Goal: Complete application form

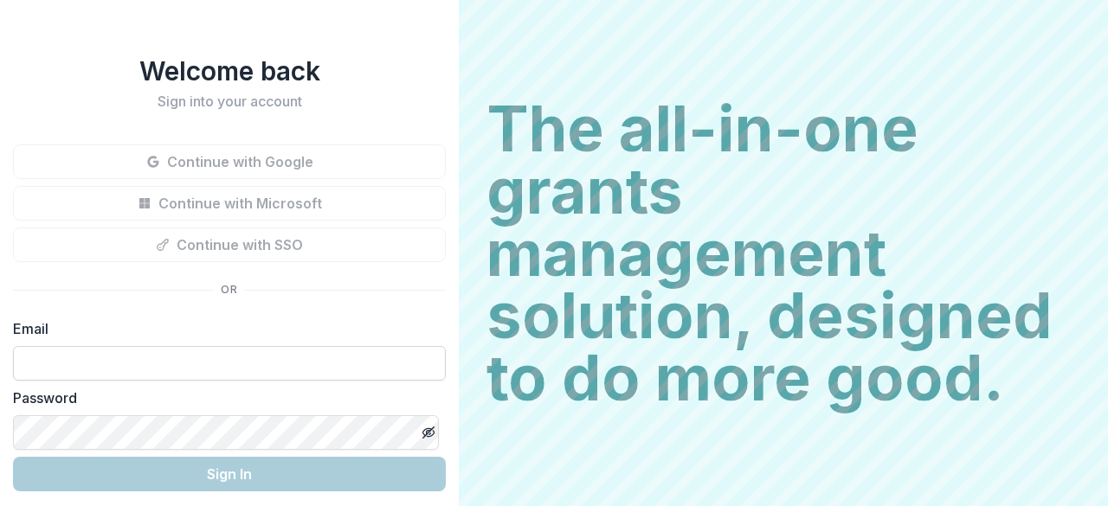
click at [114, 355] on input at bounding box center [229, 363] width 433 height 35
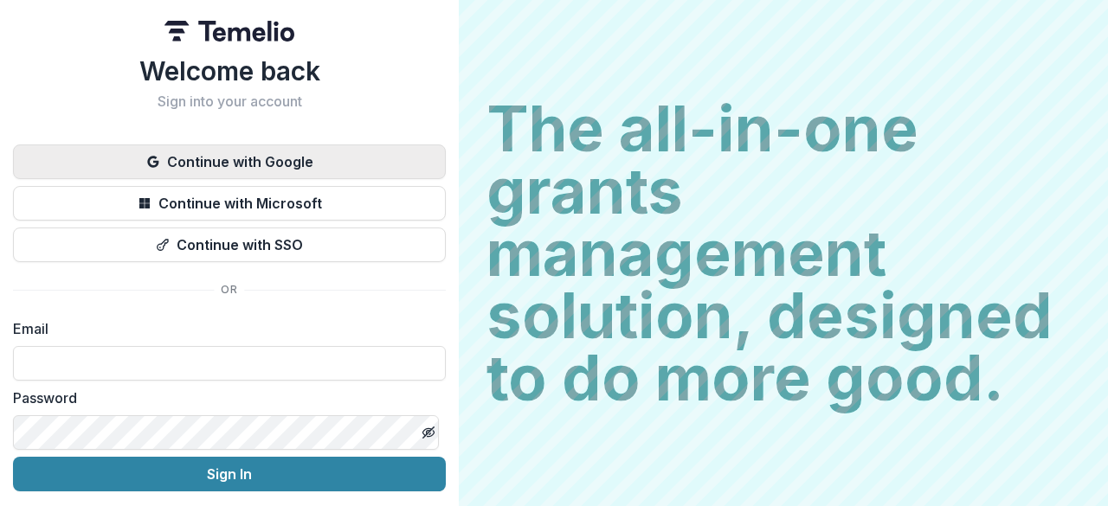
click at [211, 167] on button "Continue with Google" at bounding box center [229, 162] width 433 height 35
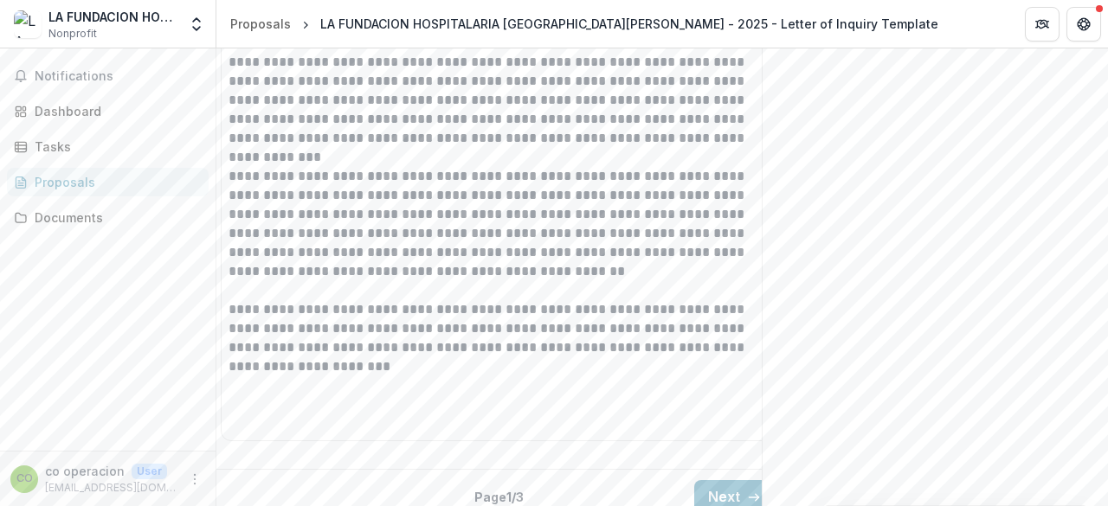
scroll to position [2474, 0]
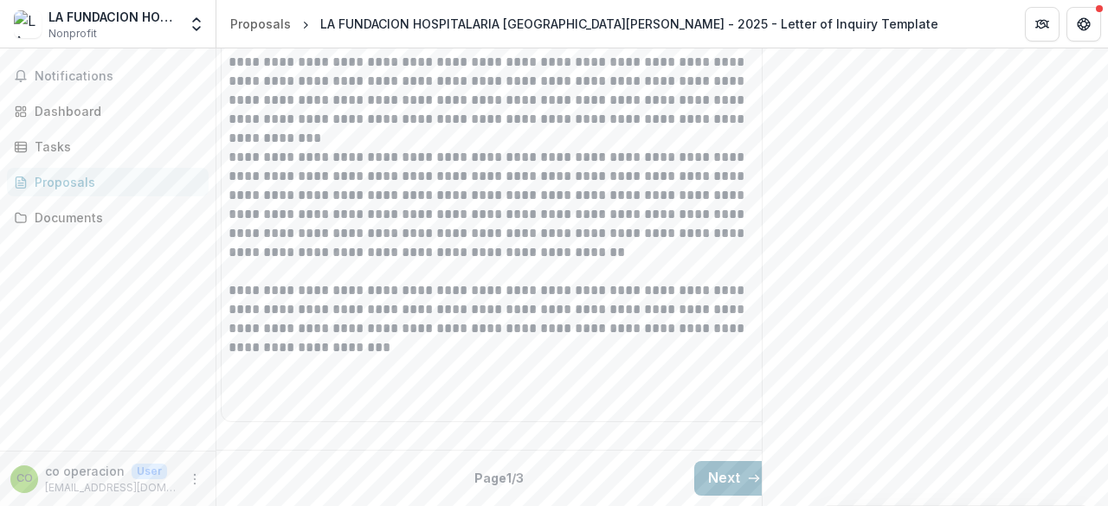
click at [719, 462] on button "Next" at bounding box center [734, 478] width 81 height 35
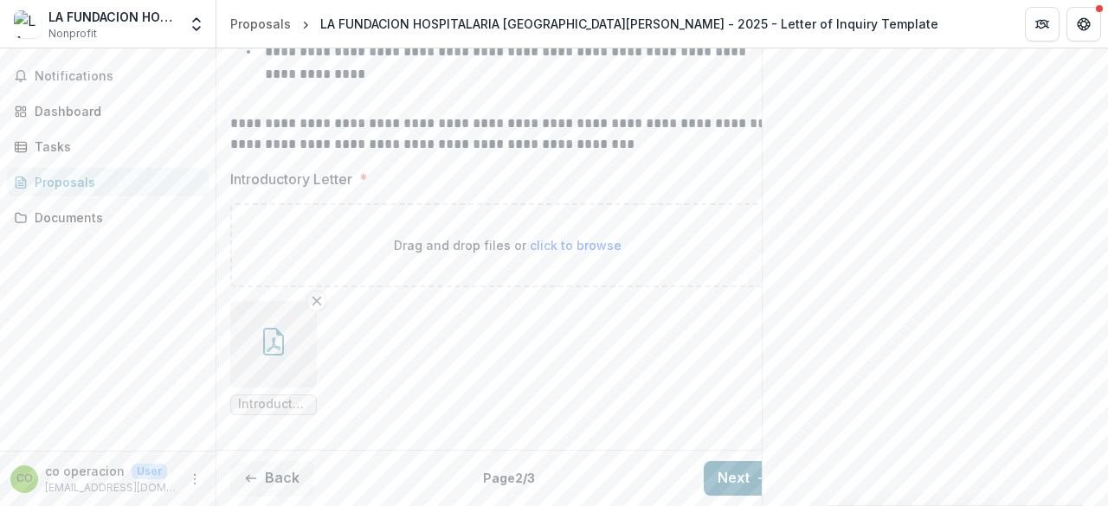
scroll to position [0, 0]
click at [308, 291] on button "Remove File" at bounding box center [316, 301] width 21 height 21
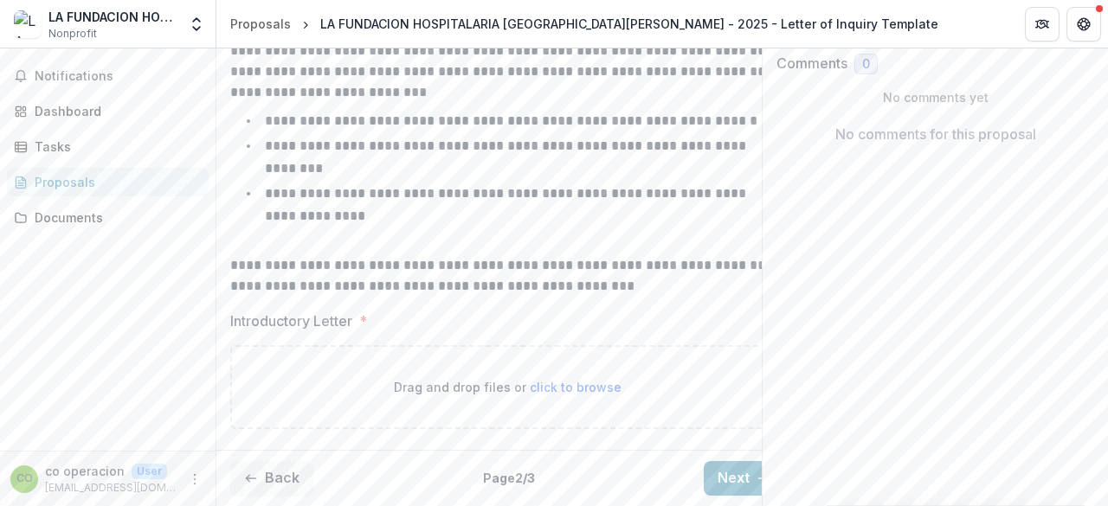
click at [533, 378] on p "Drag and drop files or click to browse" at bounding box center [508, 387] width 228 height 18
type input "**********"
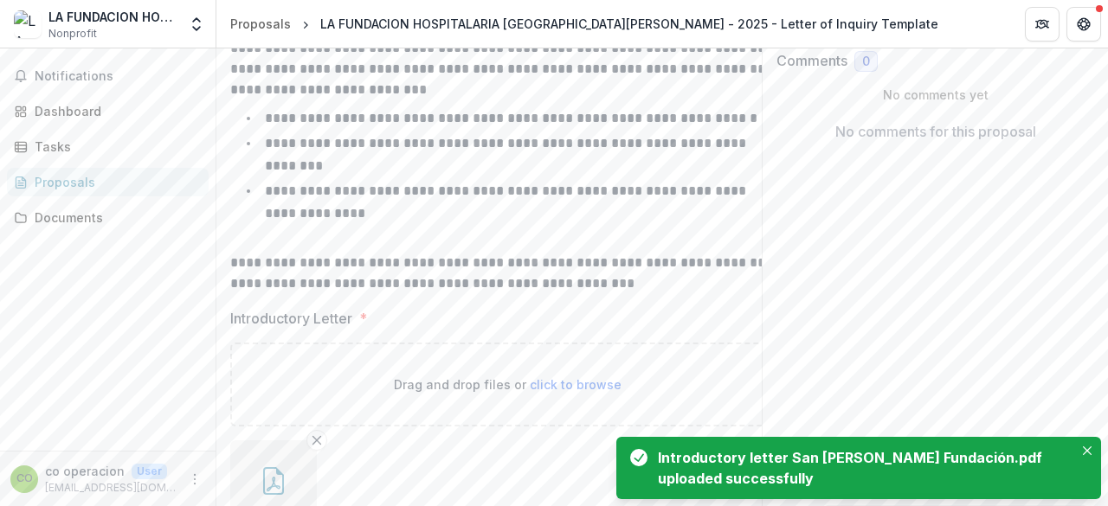
scroll to position [462, 0]
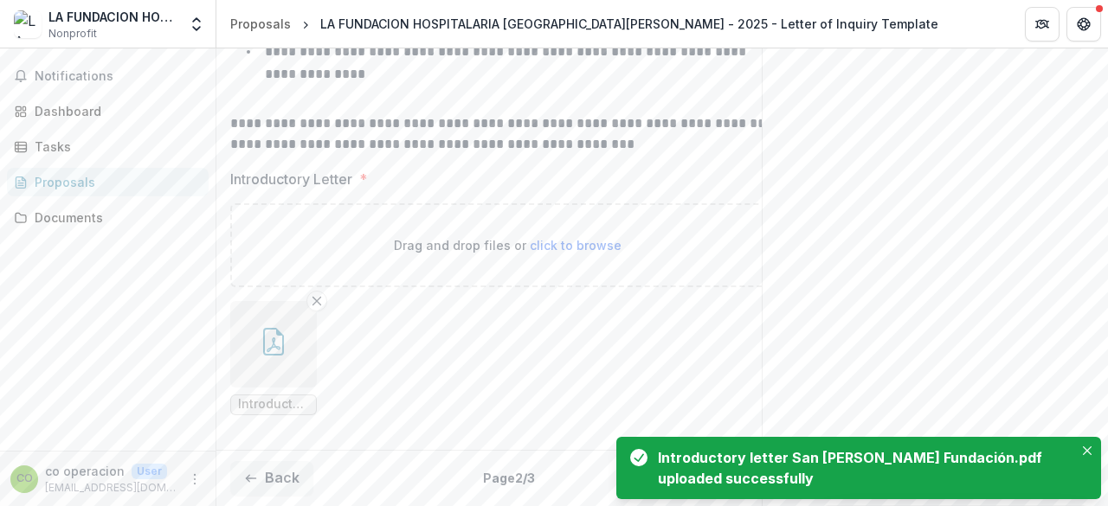
click at [276, 352] on button "button" at bounding box center [273, 344] width 87 height 87
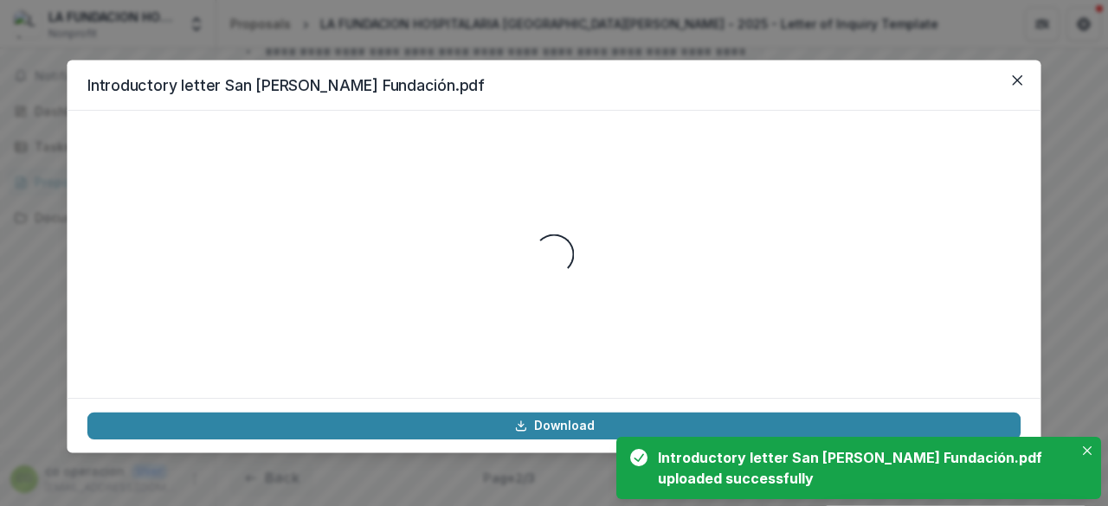
click at [276, 352] on div "Loading..." at bounding box center [553, 254] width 933 height 247
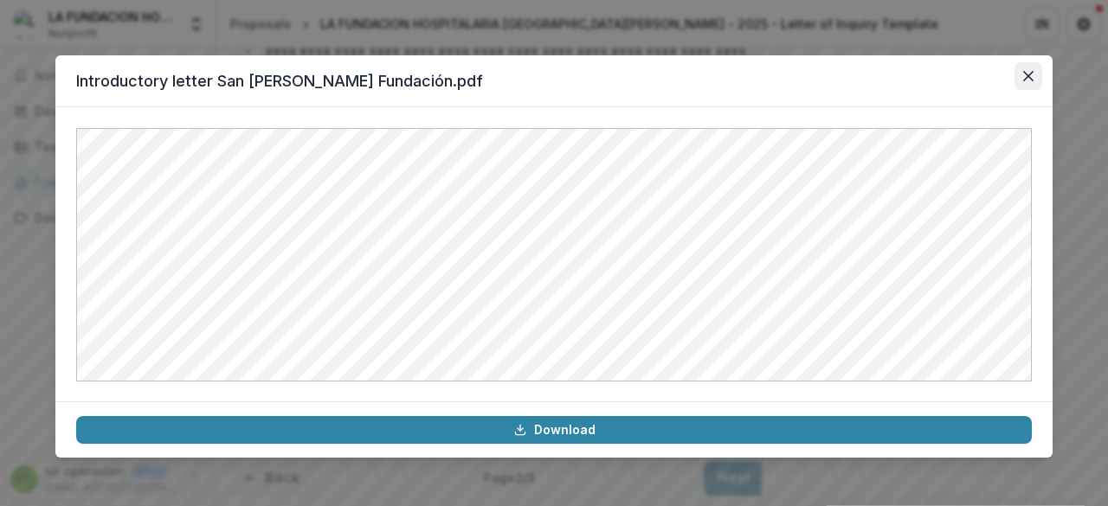
click at [1030, 83] on button "Close" at bounding box center [1029, 76] width 28 height 28
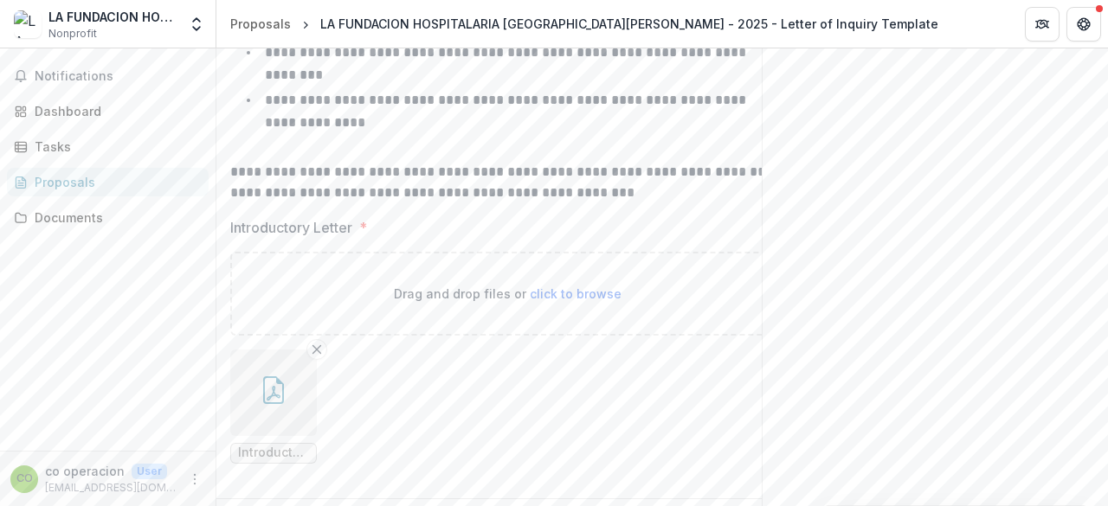
scroll to position [416, 0]
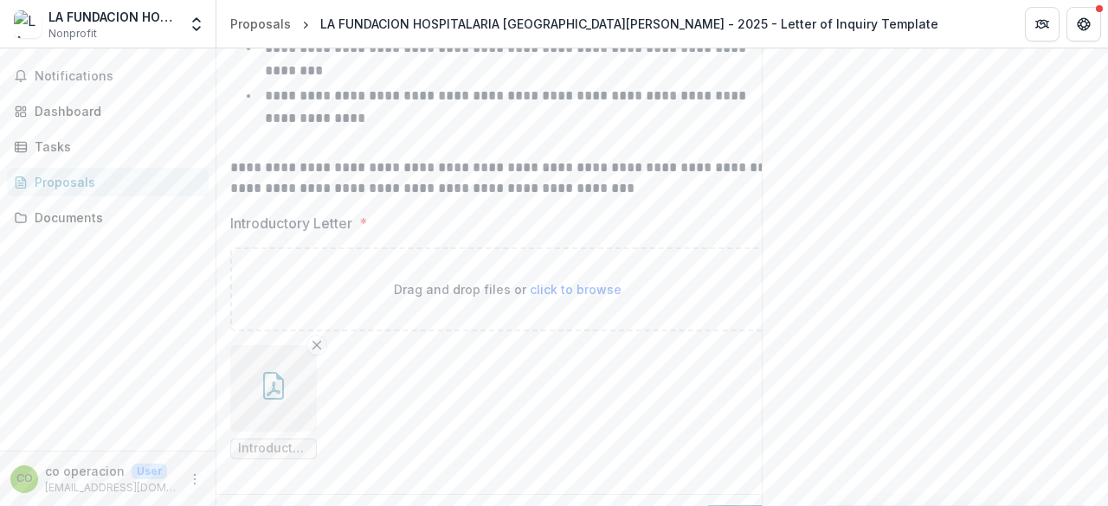
click at [261, 401] on button "button" at bounding box center [273, 388] width 87 height 87
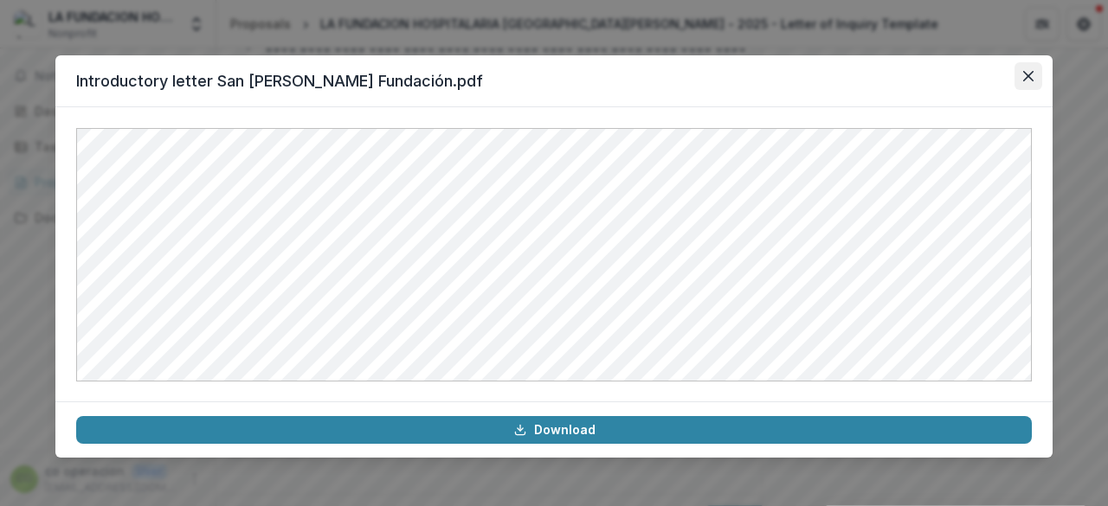
click at [1022, 74] on button "Close" at bounding box center [1029, 76] width 28 height 28
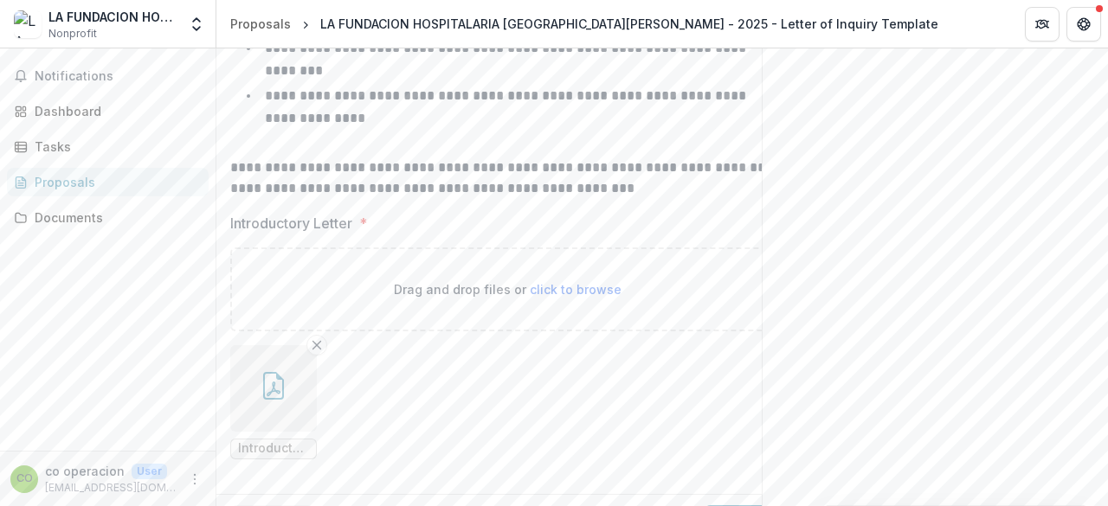
scroll to position [462, 0]
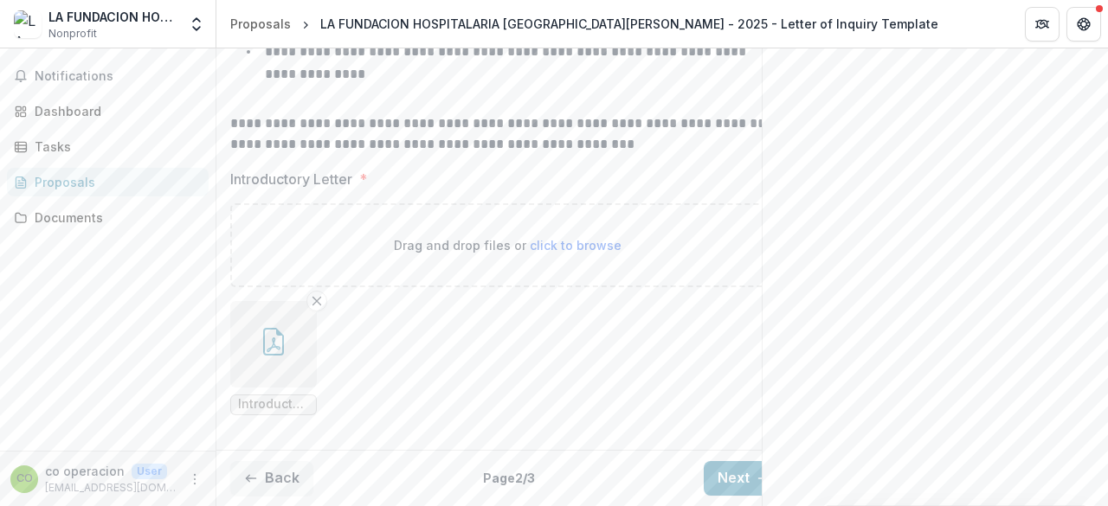
drag, startPoint x: 731, startPoint y: 466, endPoint x: 745, endPoint y: 377, distance: 90.4
click at [745, 377] on div "**********" at bounding box center [507, 158] width 582 height 697
click at [723, 461] on button "Next" at bounding box center [744, 478] width 81 height 35
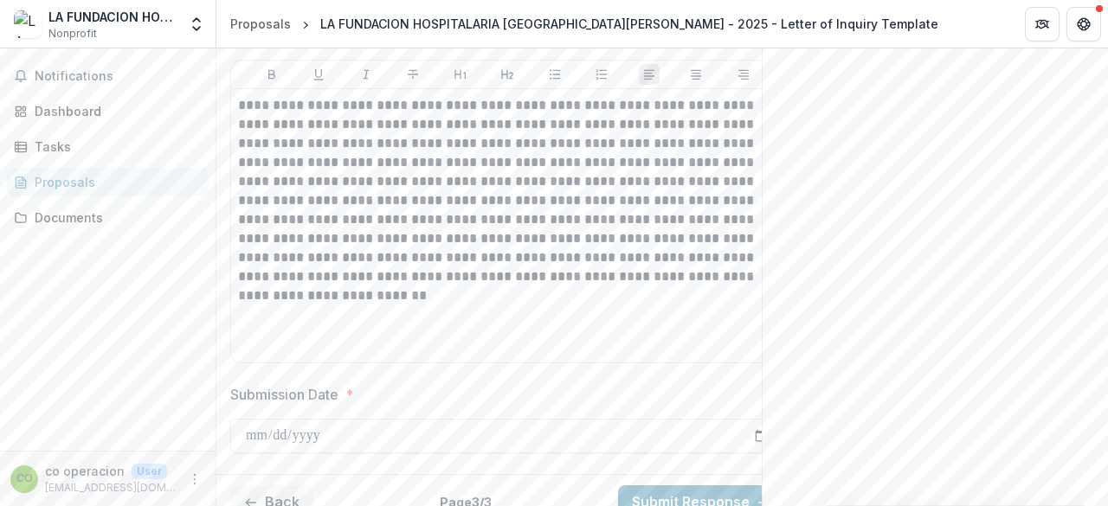
scroll to position [1335, 0]
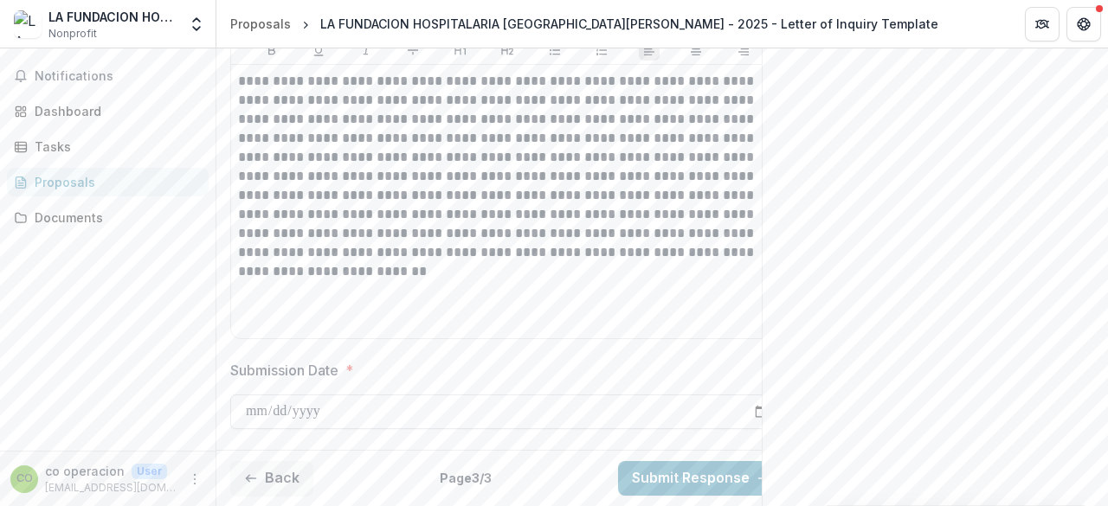
click at [262, 396] on input "**********" at bounding box center [507, 412] width 554 height 35
type input "**********"
click at [565, 360] on label "Submission Date *" at bounding box center [502, 370] width 544 height 21
click at [565, 395] on input "**********" at bounding box center [507, 412] width 554 height 35
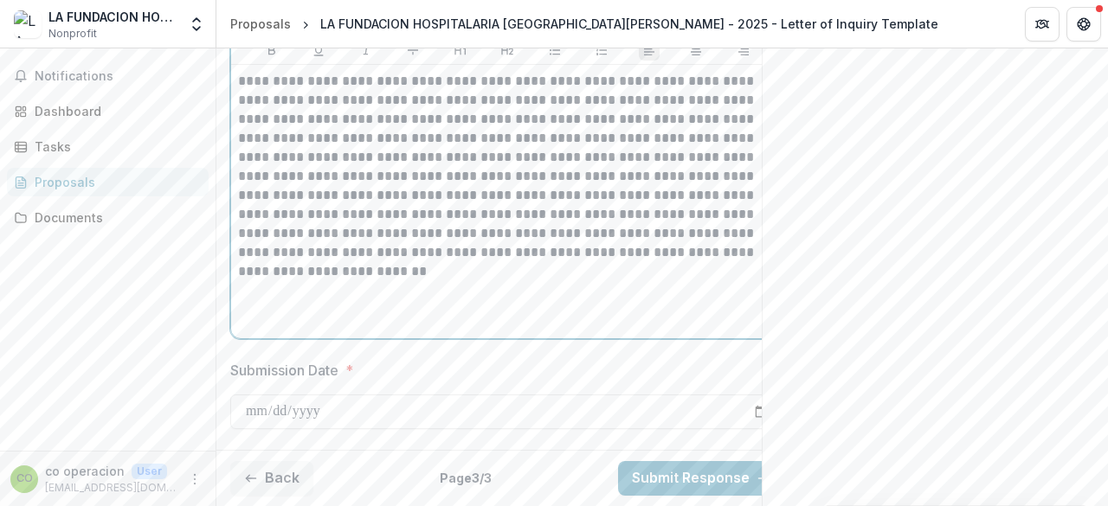
click at [384, 322] on div "**********" at bounding box center [507, 202] width 552 height 274
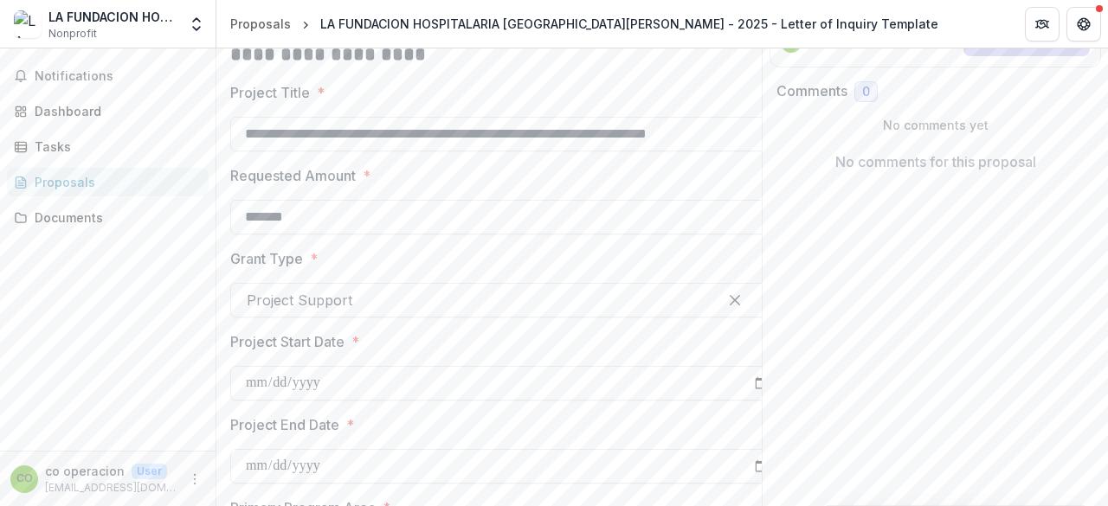
scroll to position [291, 0]
click at [731, 139] on input "**********" at bounding box center [507, 133] width 554 height 35
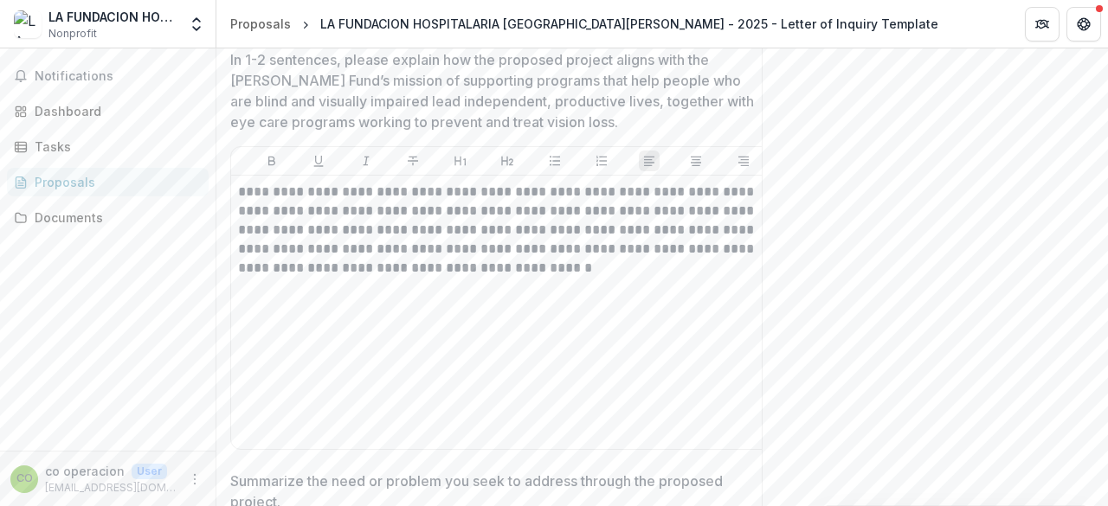
scroll to position [1335, 0]
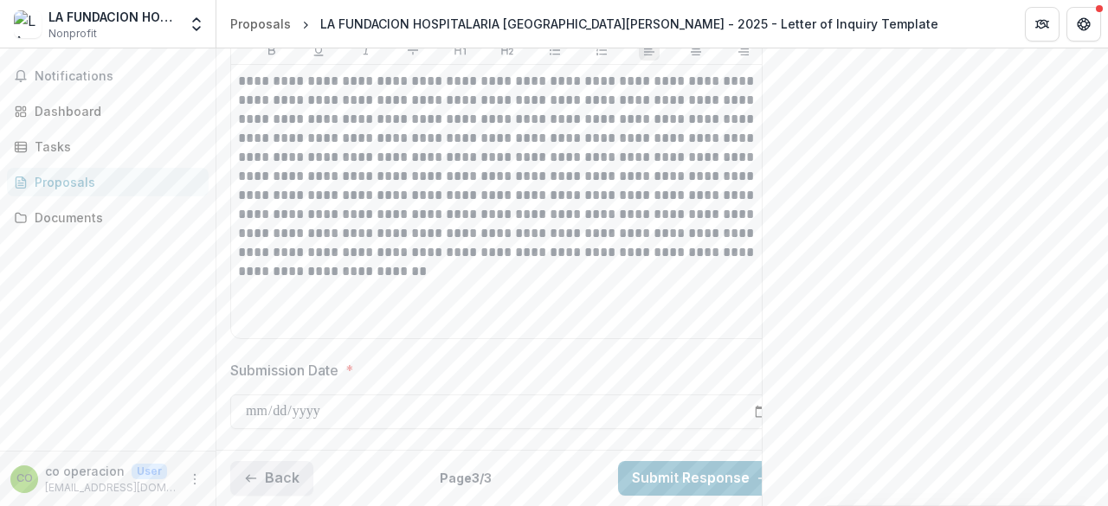
click at [260, 461] on button "Back" at bounding box center [271, 478] width 83 height 35
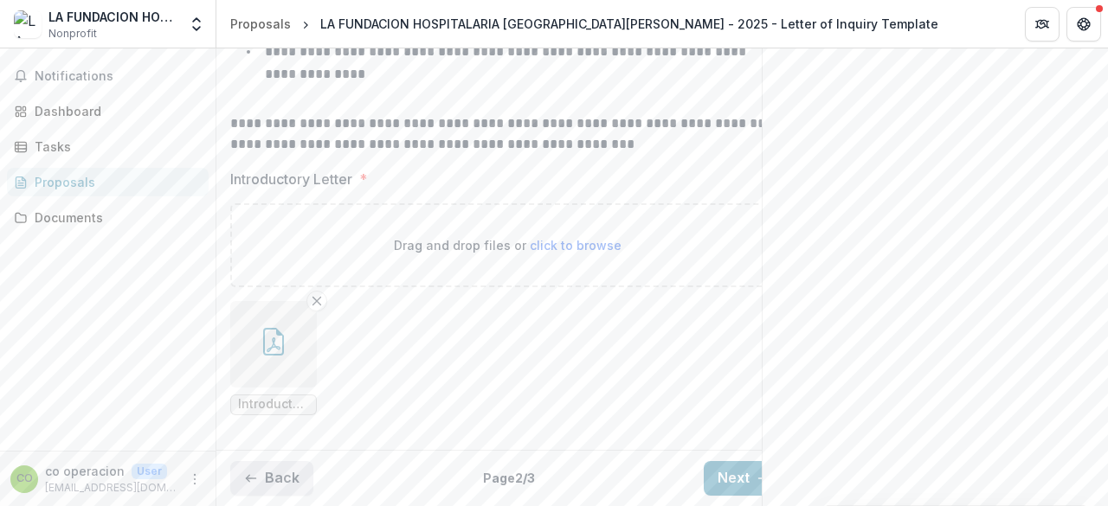
scroll to position [462, 0]
click at [260, 461] on button "Back" at bounding box center [271, 478] width 83 height 35
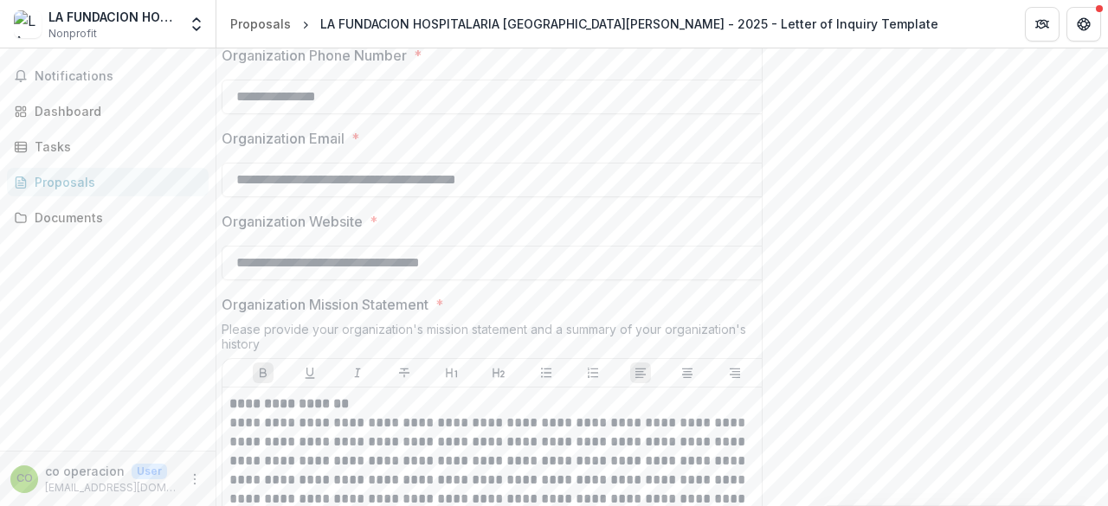
scroll to position [1422, 0]
click at [461, 192] on input "**********" at bounding box center [499, 181] width 554 height 35
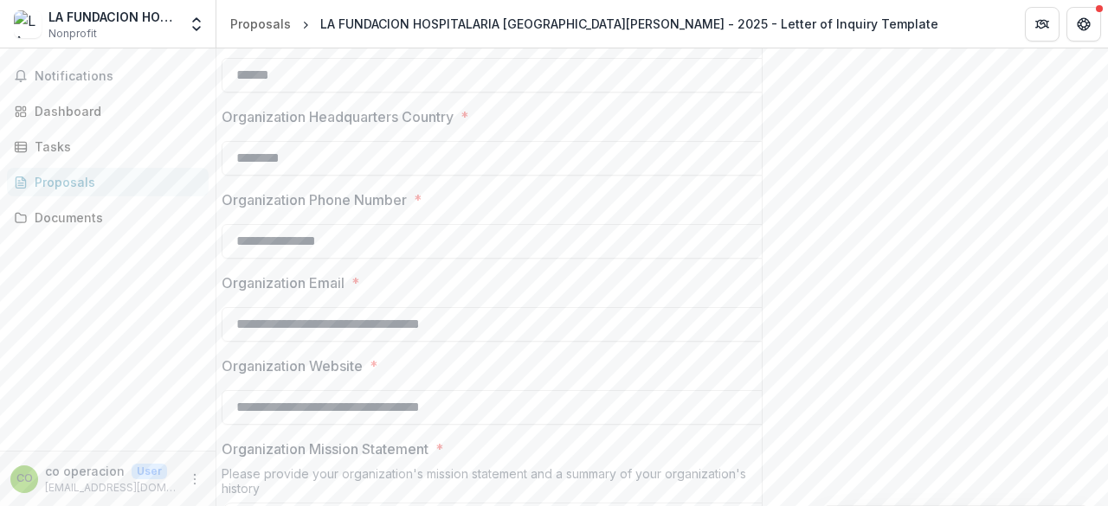
scroll to position [1278, 0]
type input "**********"
click at [402, 142] on div at bounding box center [499, 138] width 554 height 7
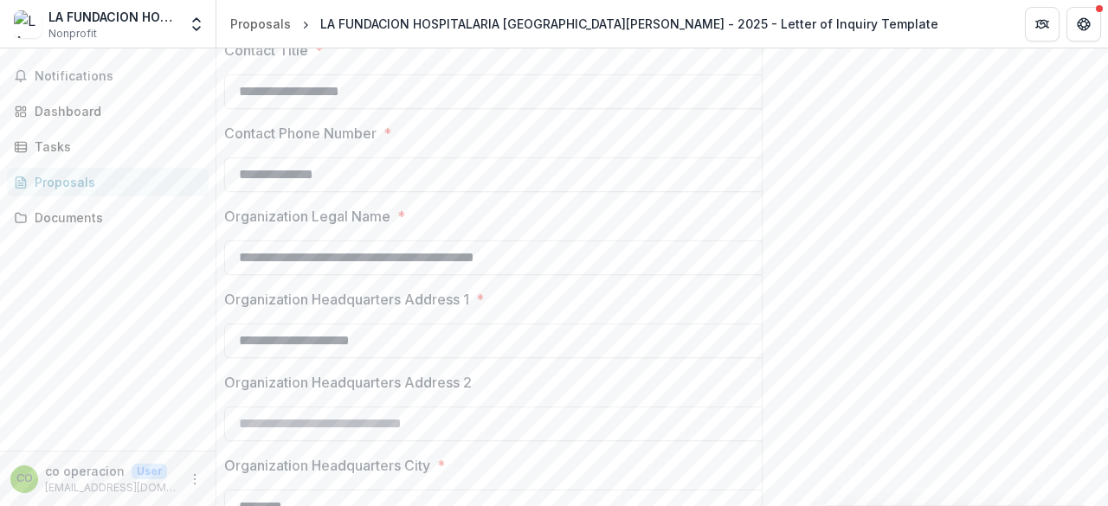
scroll to position [683, 0]
click at [331, 273] on input "**********" at bounding box center [501, 255] width 554 height 35
click at [617, 273] on input "**********" at bounding box center [501, 255] width 554 height 35
drag, startPoint x: 610, startPoint y: 260, endPoint x: 235, endPoint y: 288, distance: 375.1
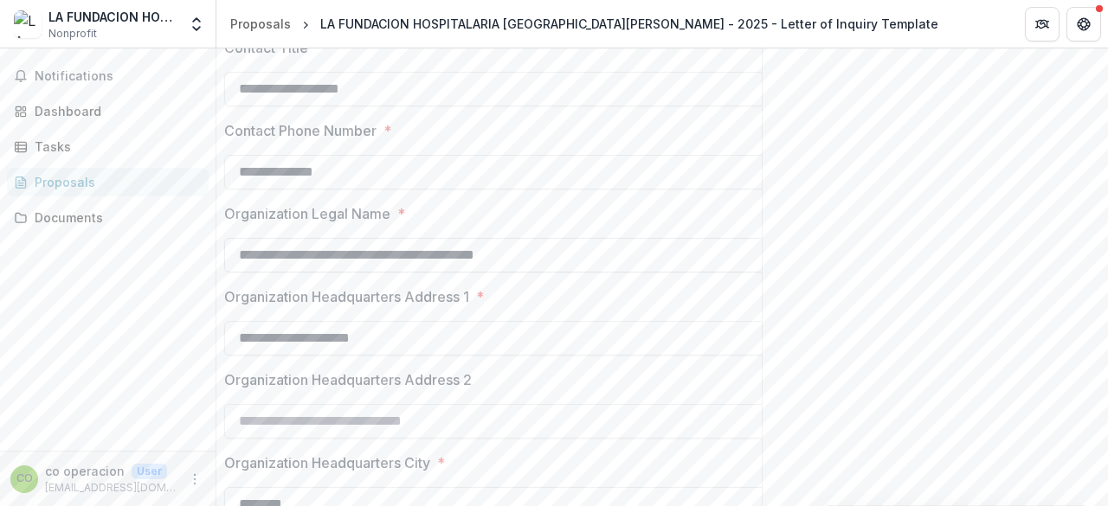
click at [331, 266] on input "**********" at bounding box center [501, 255] width 554 height 35
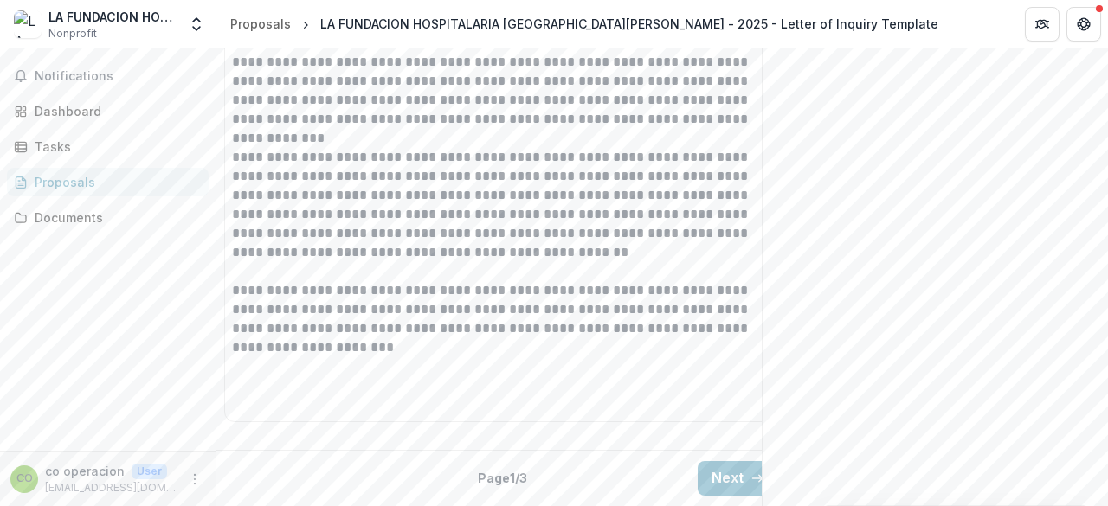
scroll to position [2474, 0]
type input "**********"
click at [705, 461] on button "Next" at bounding box center [738, 478] width 81 height 35
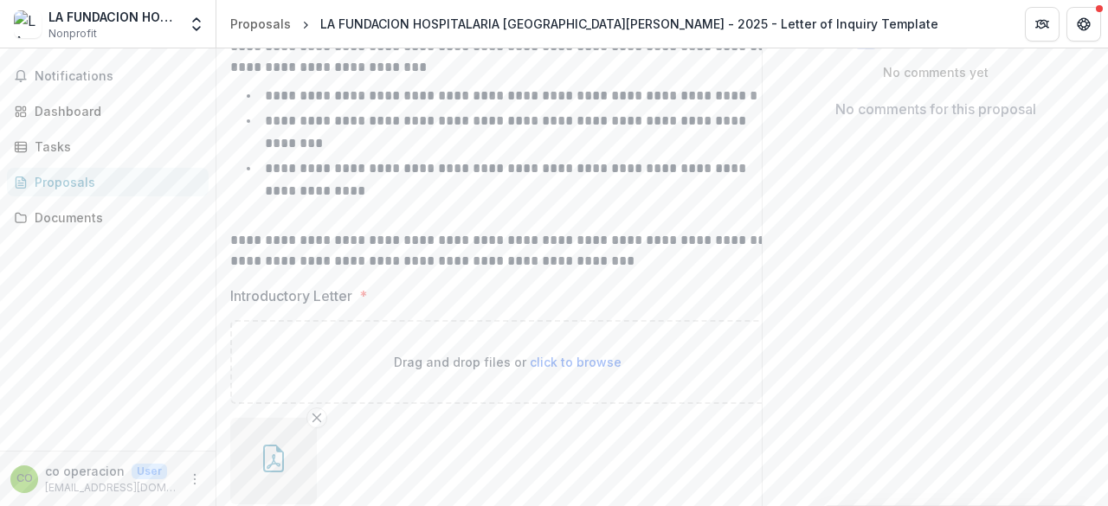
scroll to position [342, 0]
click at [256, 453] on button "button" at bounding box center [273, 462] width 87 height 87
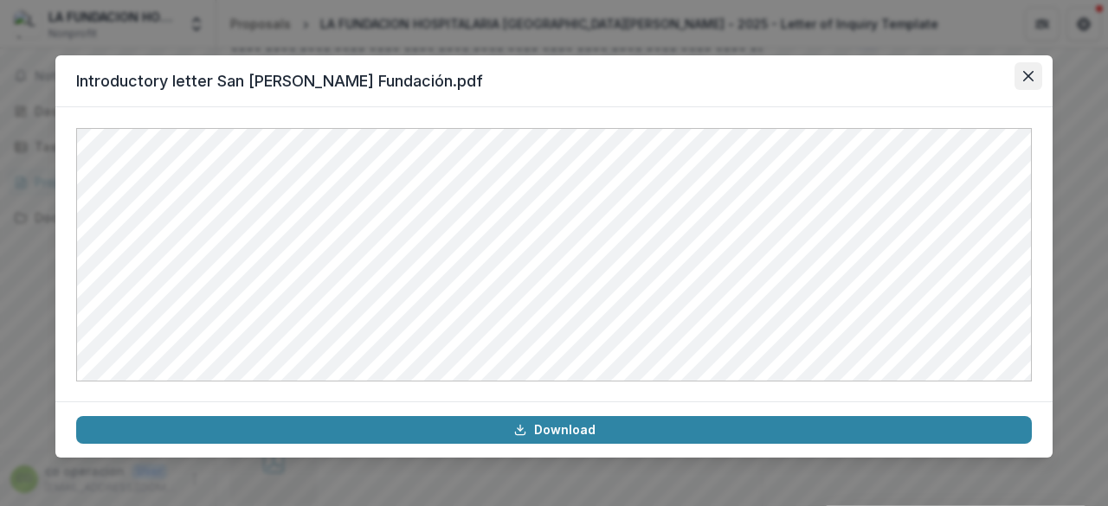
click at [1033, 77] on icon "Close" at bounding box center [1028, 76] width 10 height 10
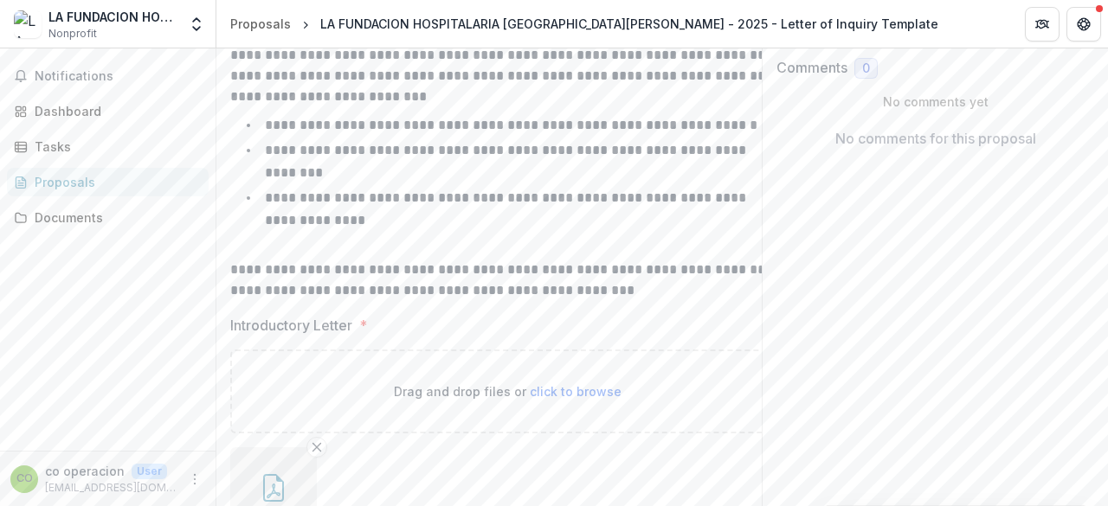
scroll to position [462, 0]
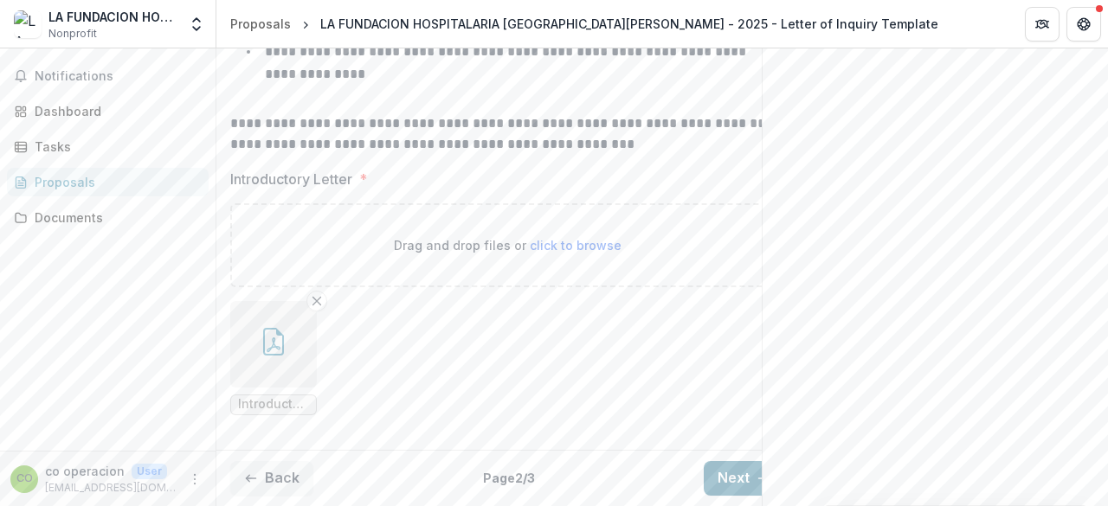
click at [725, 469] on button "Next" at bounding box center [744, 478] width 81 height 35
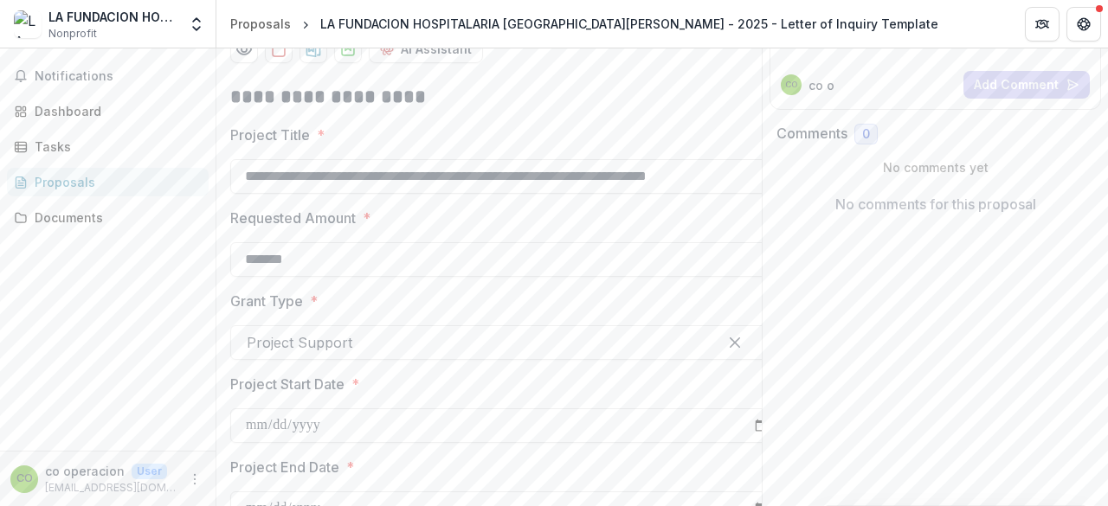
scroll to position [247, 0]
click at [403, 188] on input "**********" at bounding box center [507, 177] width 554 height 35
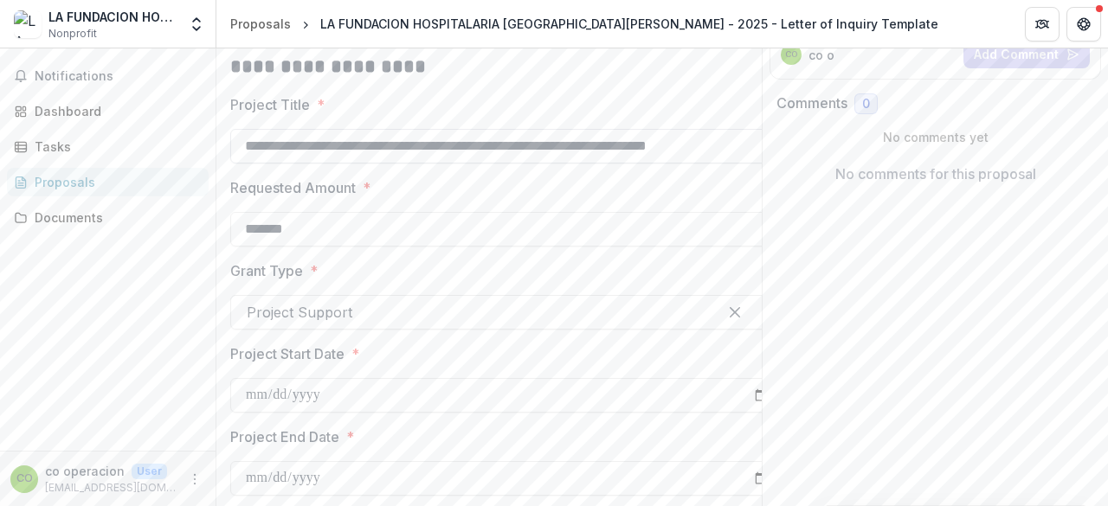
scroll to position [280, 0]
type input "**********"
click at [448, 197] on label "Requested Amount *" at bounding box center [502, 186] width 544 height 21
click at [448, 210] on input "*******" at bounding box center [507, 227] width 554 height 35
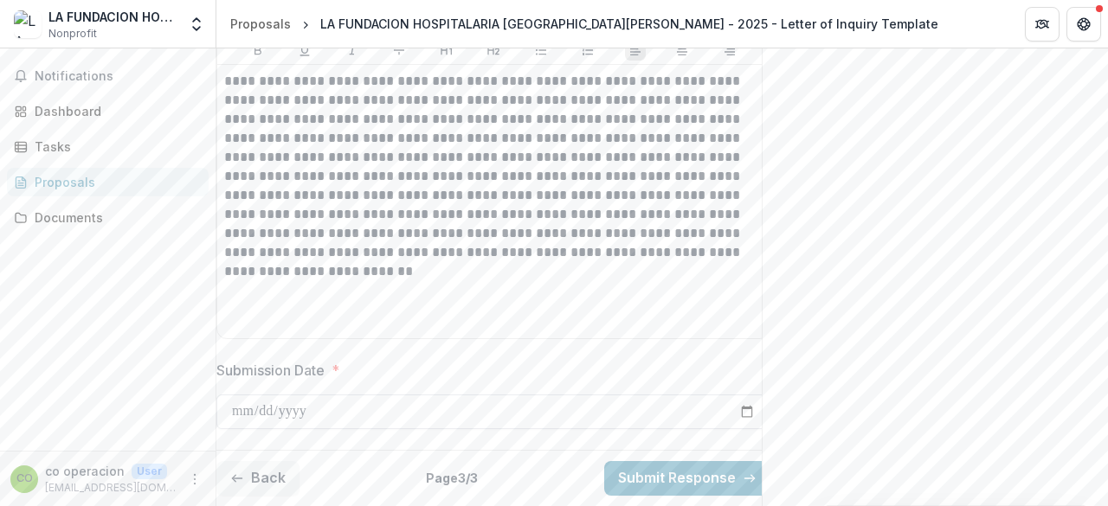
scroll to position [0, 0]
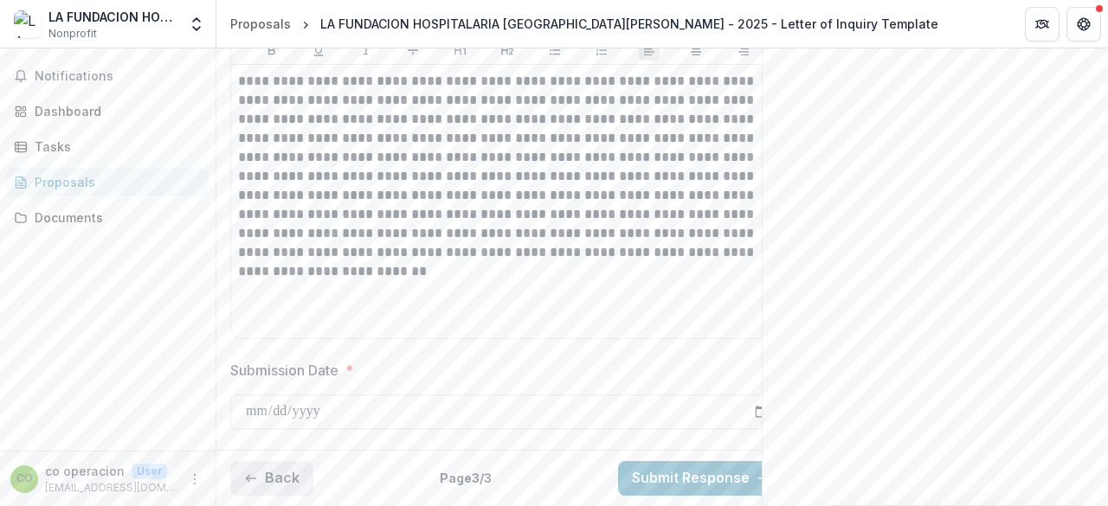
click at [277, 468] on button "Back" at bounding box center [271, 478] width 83 height 35
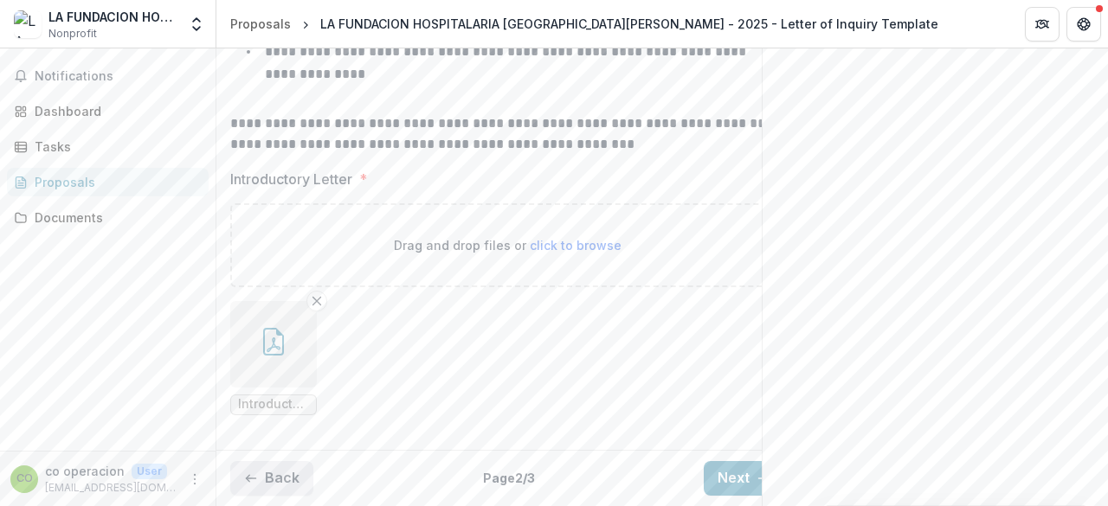
scroll to position [462, 0]
click at [313, 294] on icon "Remove File" at bounding box center [317, 301] width 14 height 14
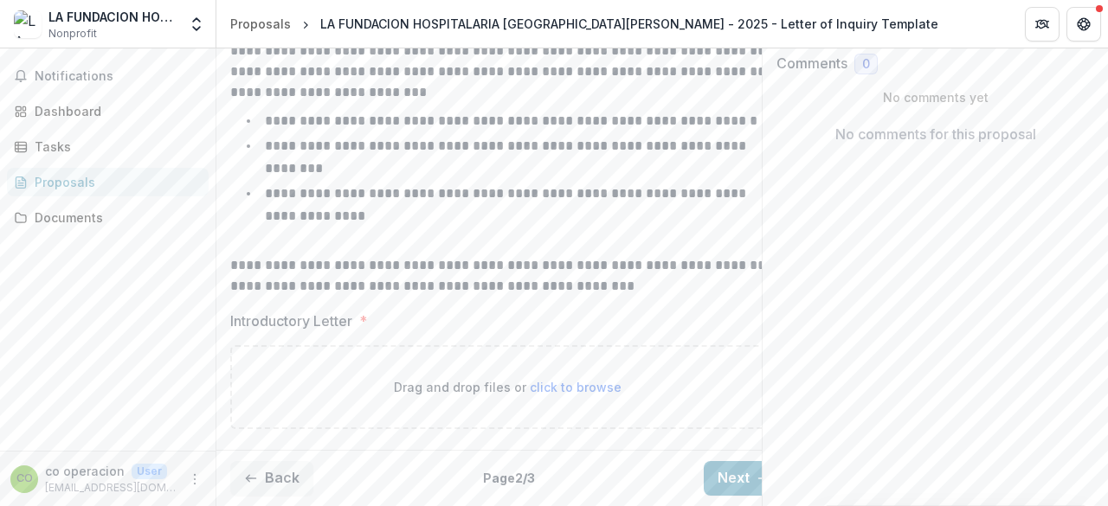
scroll to position [320, 0]
click at [556, 380] on span "click to browse" at bounding box center [576, 387] width 92 height 15
type input "**********"
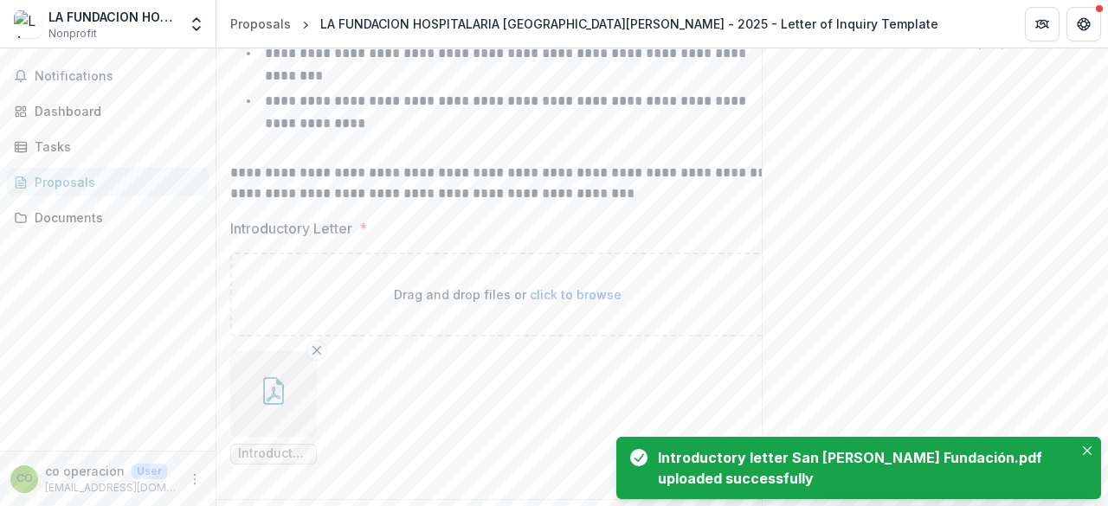
scroll to position [462, 0]
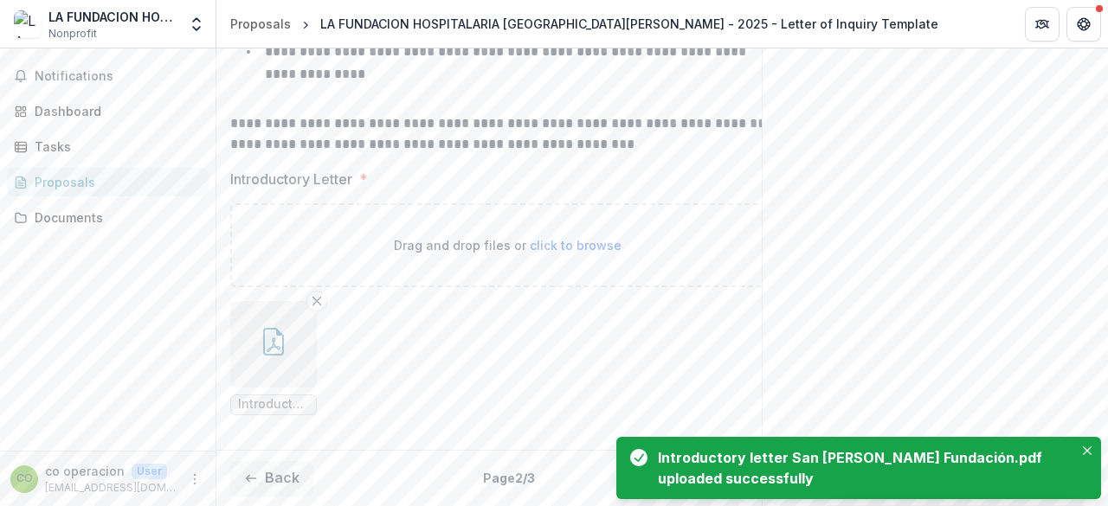
click at [270, 333] on icon "button" at bounding box center [274, 342] width 28 height 28
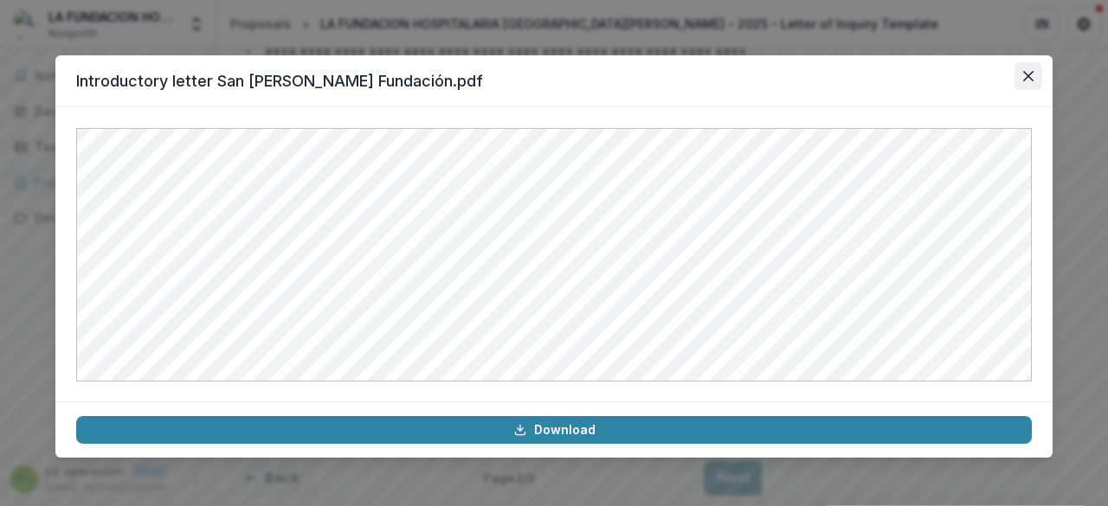
click at [1030, 73] on icon "Close" at bounding box center [1028, 76] width 10 height 10
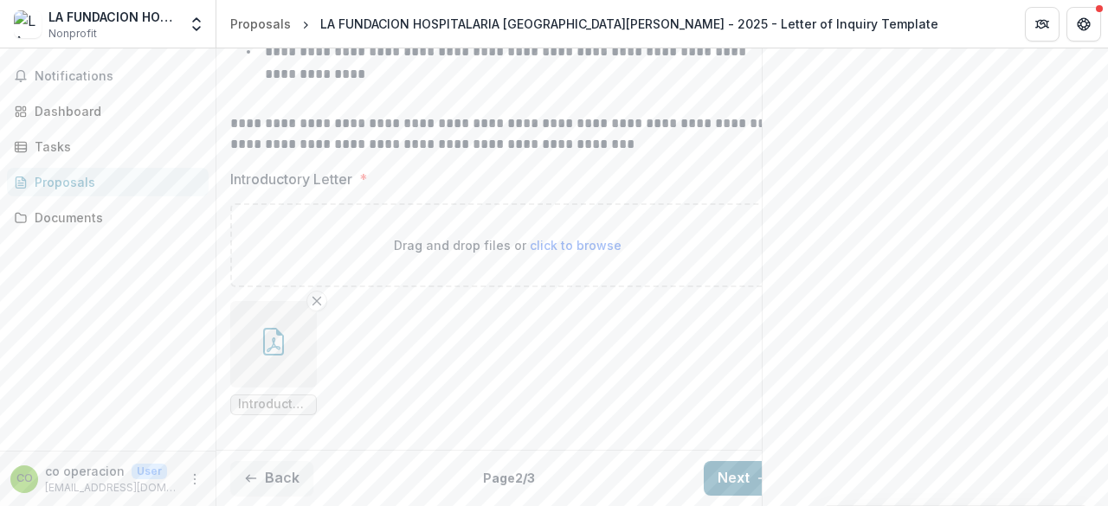
click at [719, 461] on button "Next" at bounding box center [744, 478] width 81 height 35
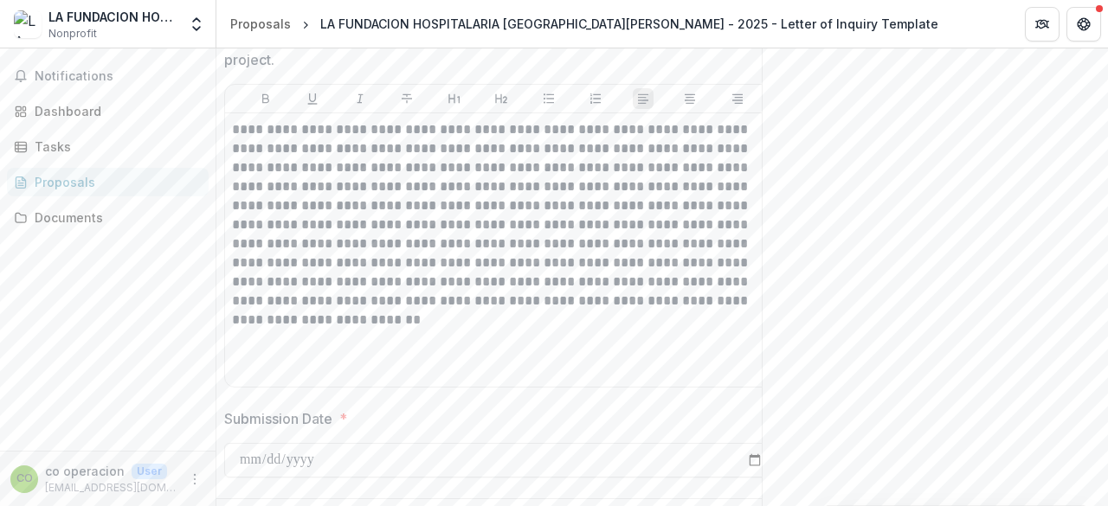
scroll to position [1335, 0]
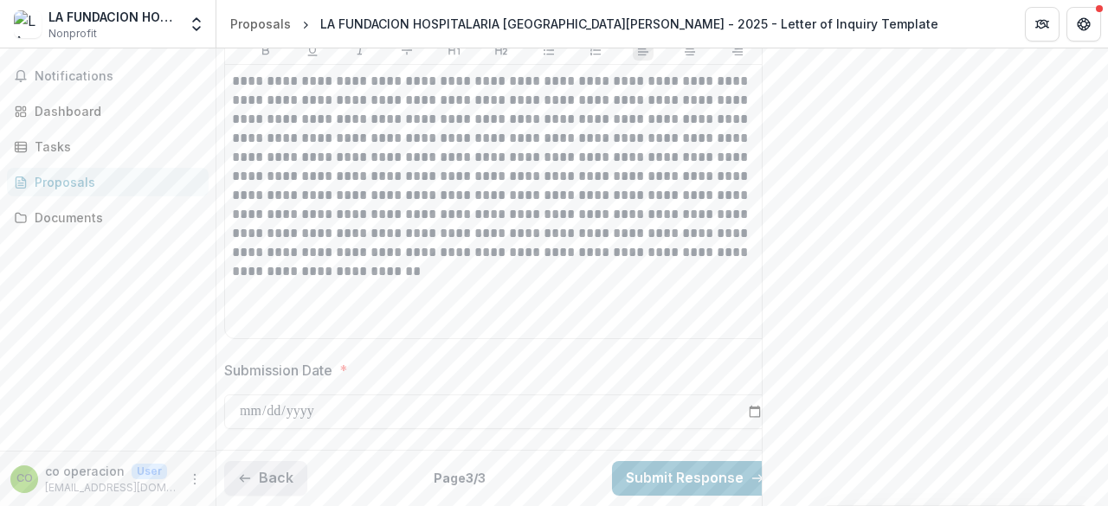
click at [287, 470] on button "Back" at bounding box center [265, 478] width 83 height 35
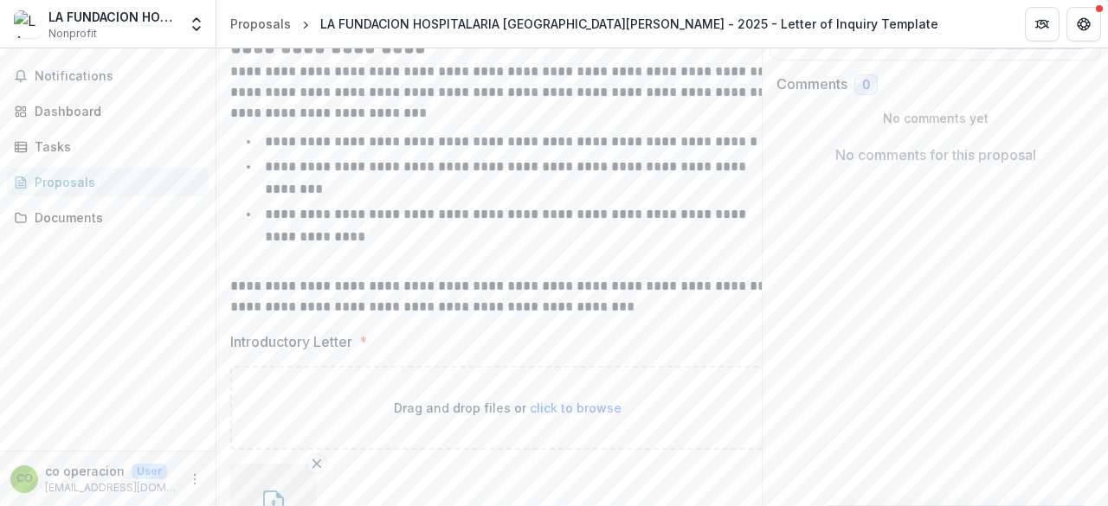
scroll to position [462, 0]
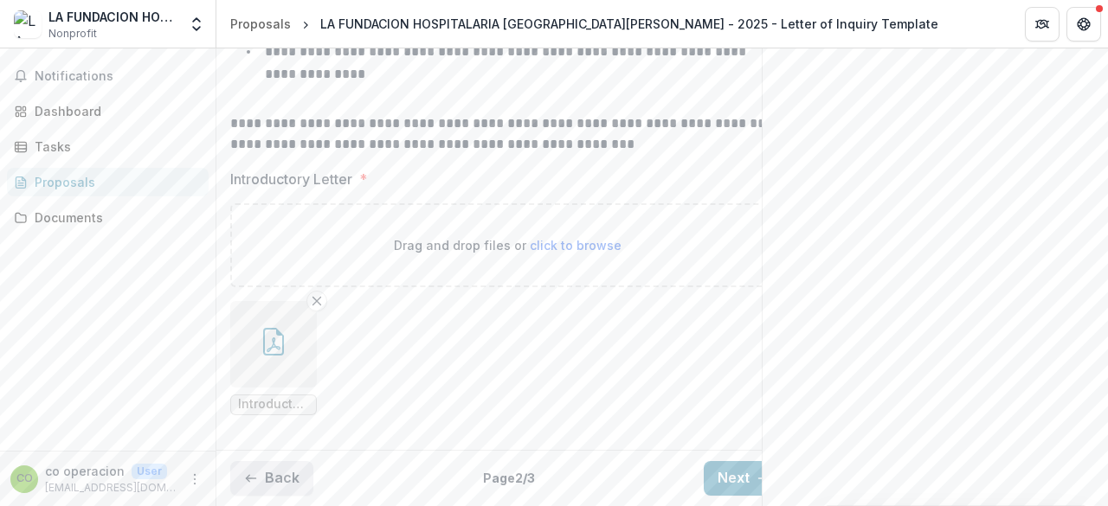
click at [296, 461] on button "Back" at bounding box center [271, 478] width 83 height 35
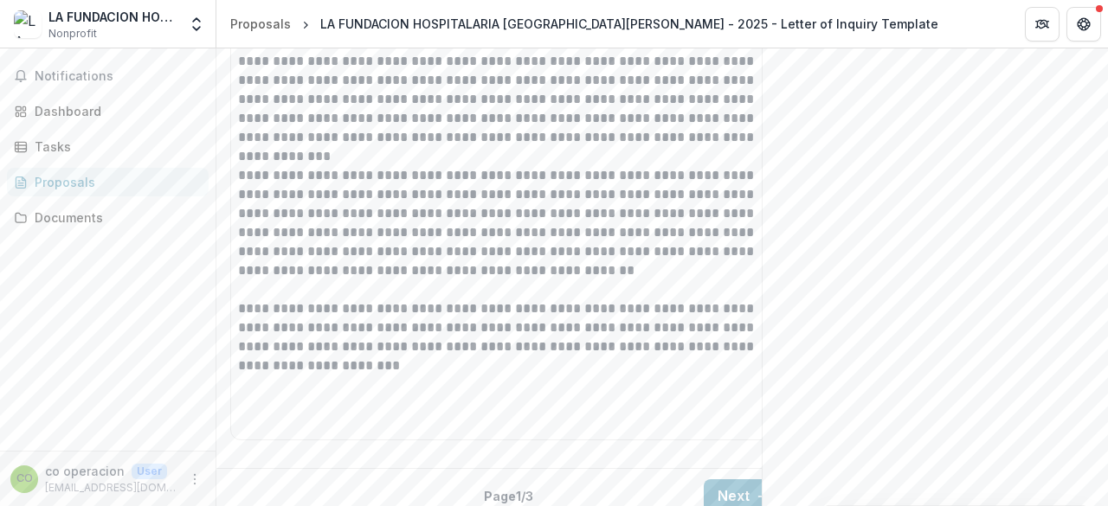
scroll to position [2474, 0]
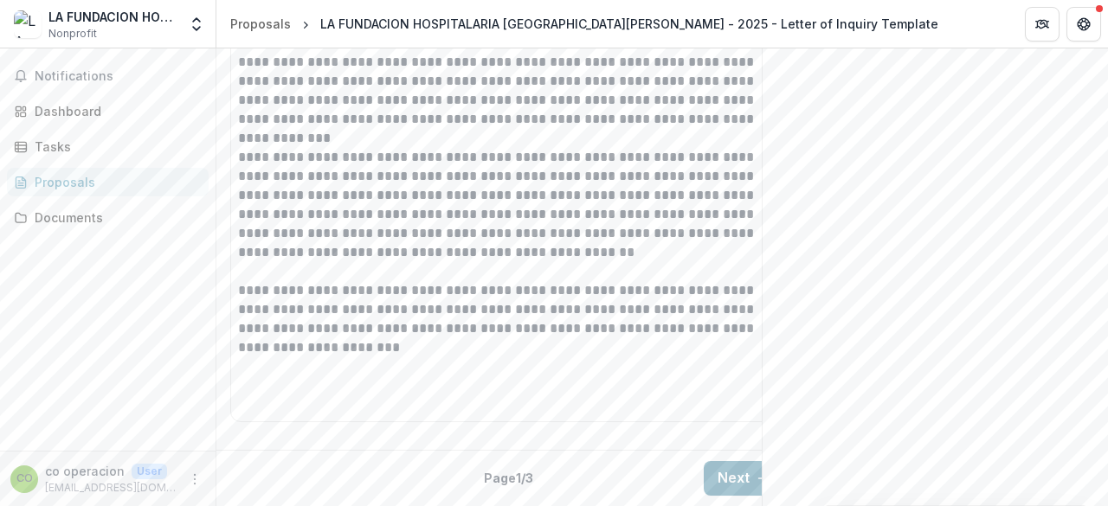
click at [734, 467] on button "Next" at bounding box center [744, 478] width 81 height 35
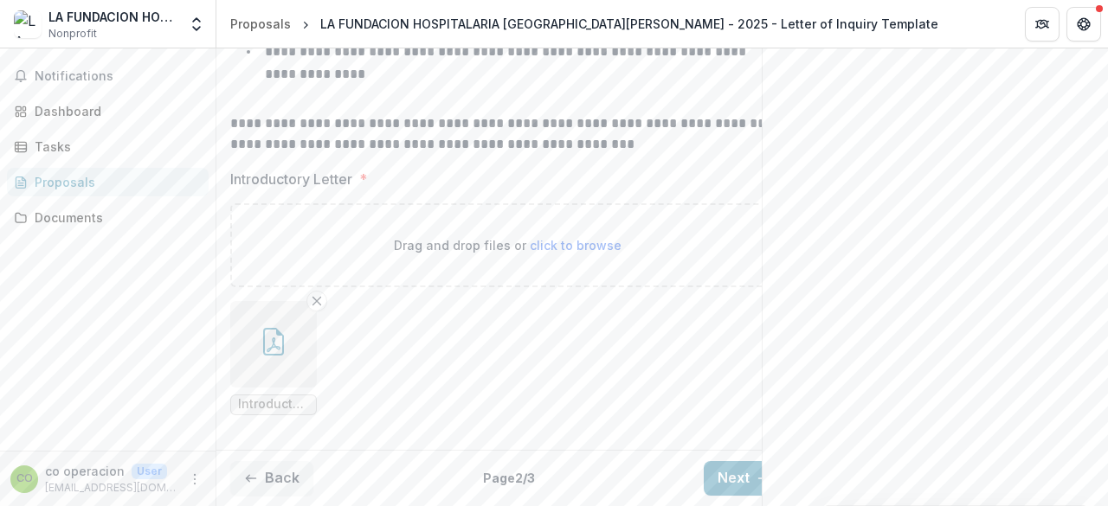
click at [295, 341] on button "button" at bounding box center [273, 344] width 87 height 87
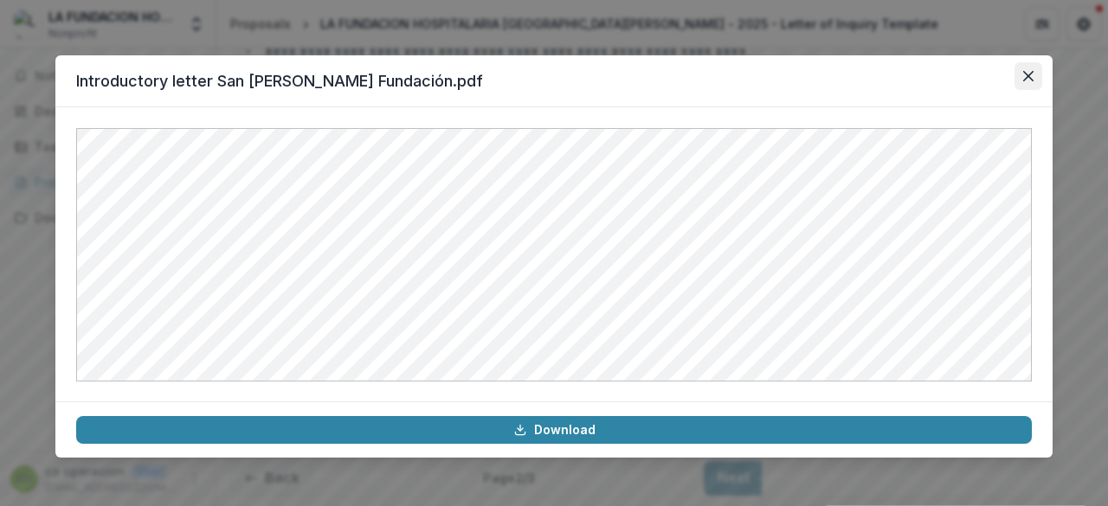
click at [1026, 77] on icon "Close" at bounding box center [1028, 76] width 10 height 10
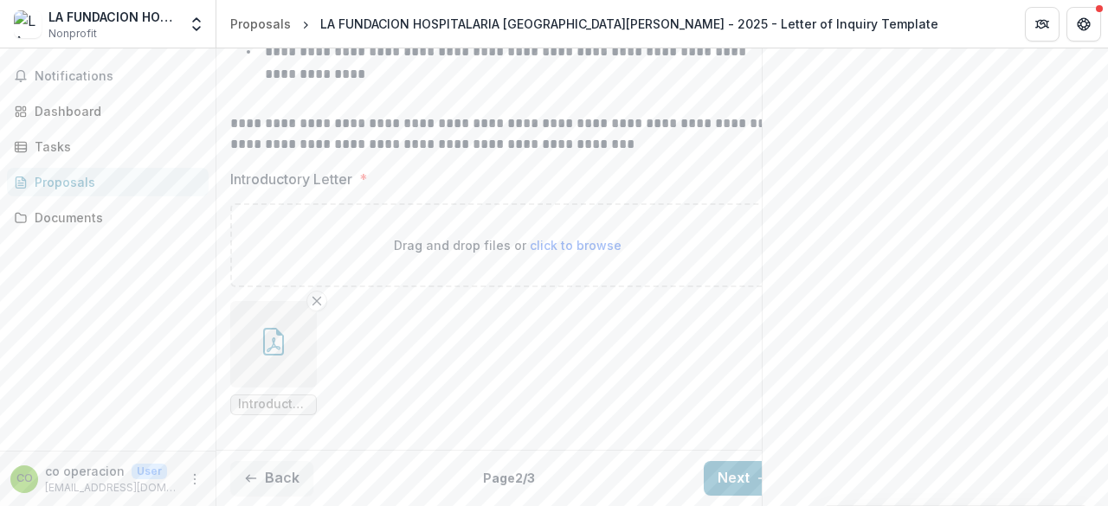
click at [241, 351] on button "button" at bounding box center [273, 344] width 87 height 87
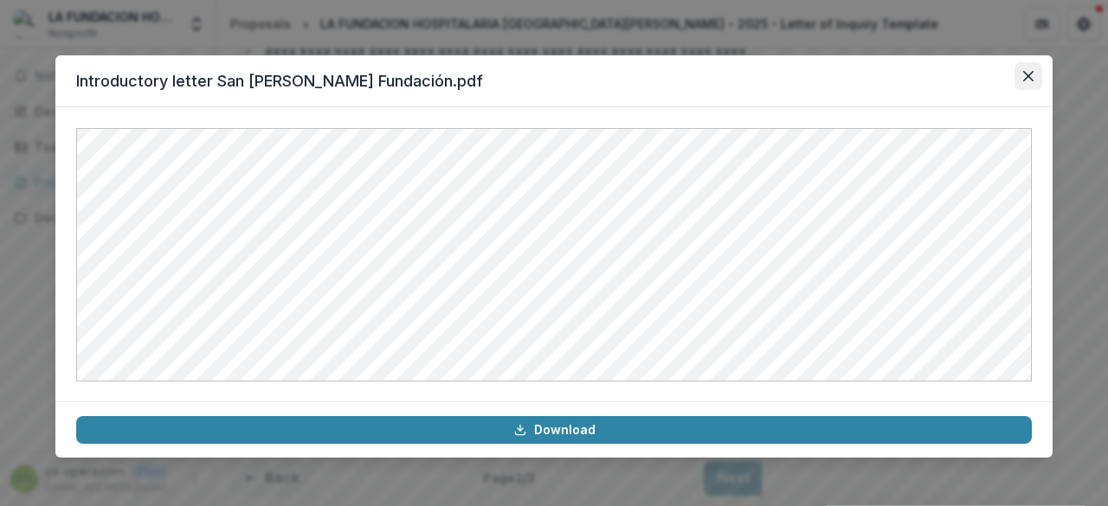
click at [1029, 86] on button "Close" at bounding box center [1029, 76] width 28 height 28
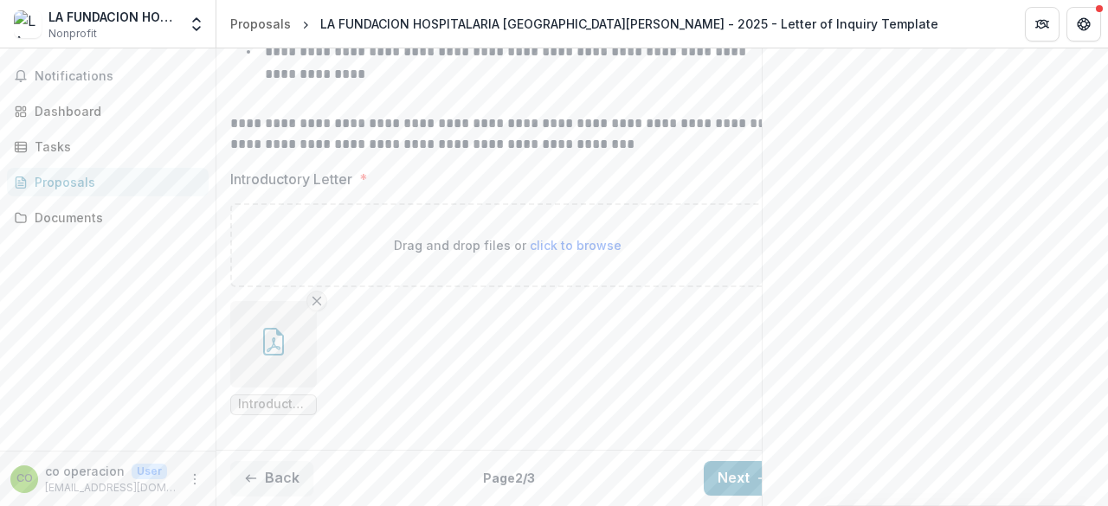
click at [324, 292] on button "Remove File" at bounding box center [316, 301] width 21 height 21
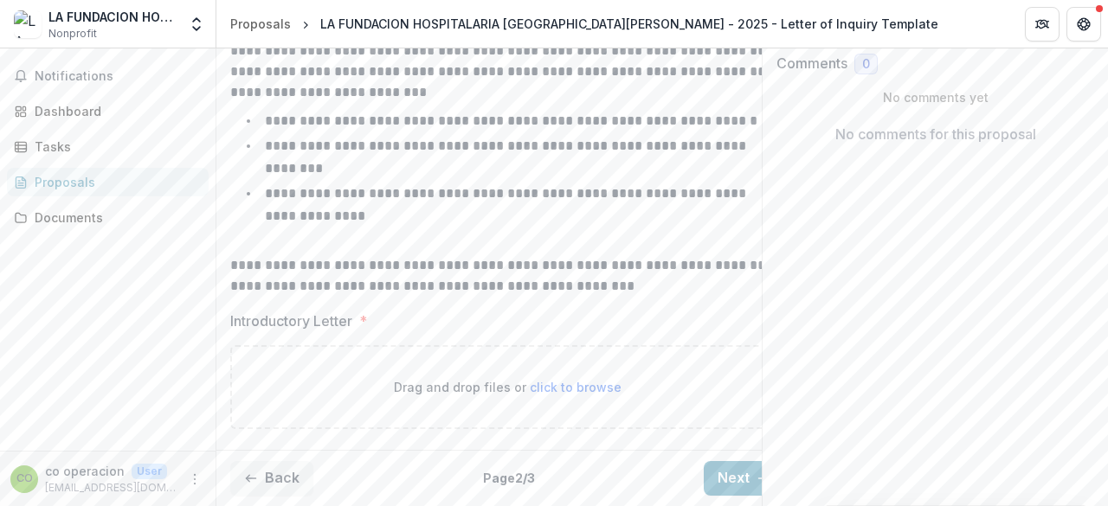
scroll to position [320, 0]
click at [434, 384] on p "Drag and drop files or click to browse" at bounding box center [508, 387] width 228 height 18
type input "**********"
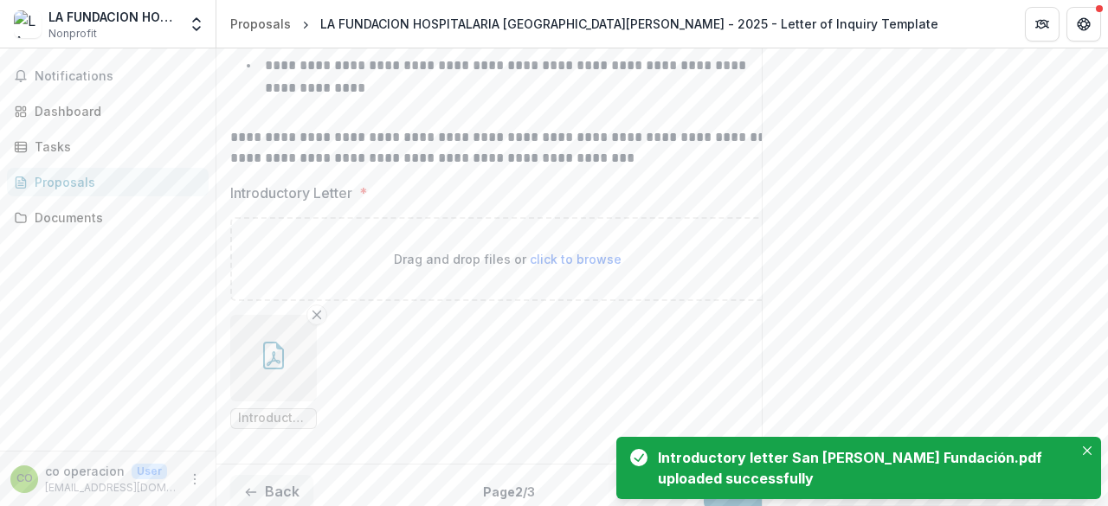
scroll to position [447, 0]
click at [287, 360] on button "button" at bounding box center [273, 357] width 87 height 87
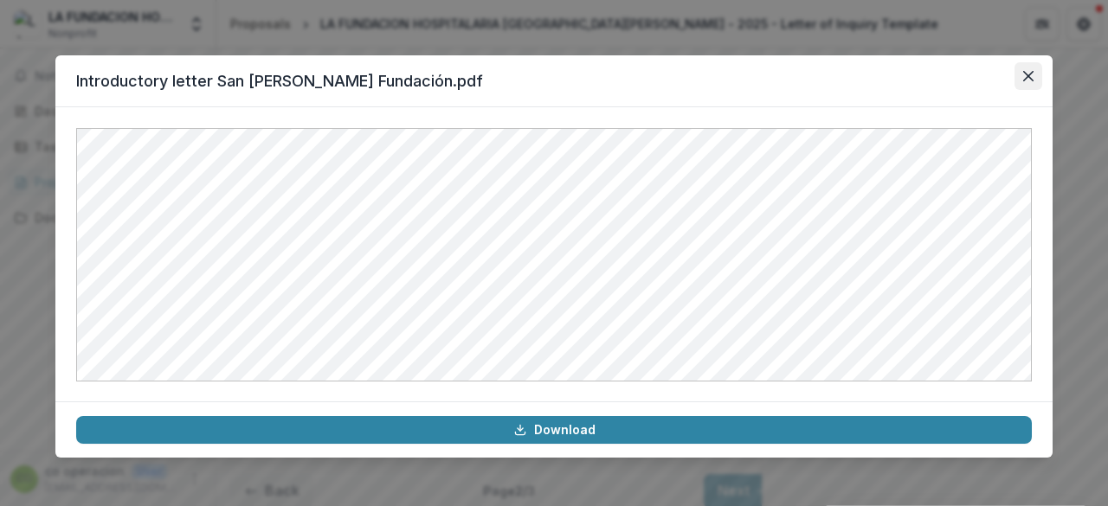
click at [1035, 74] on button "Close" at bounding box center [1029, 76] width 28 height 28
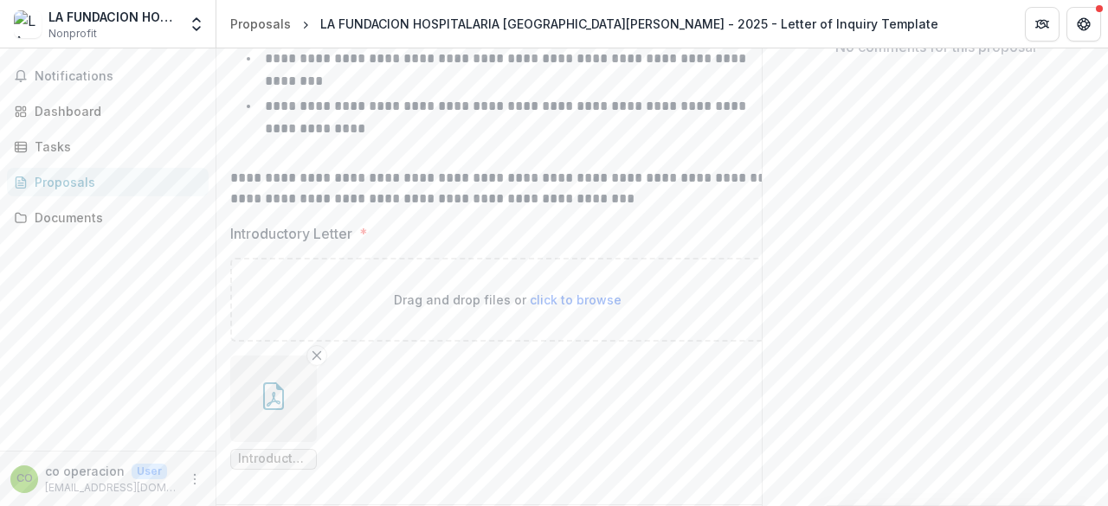
scroll to position [409, 0]
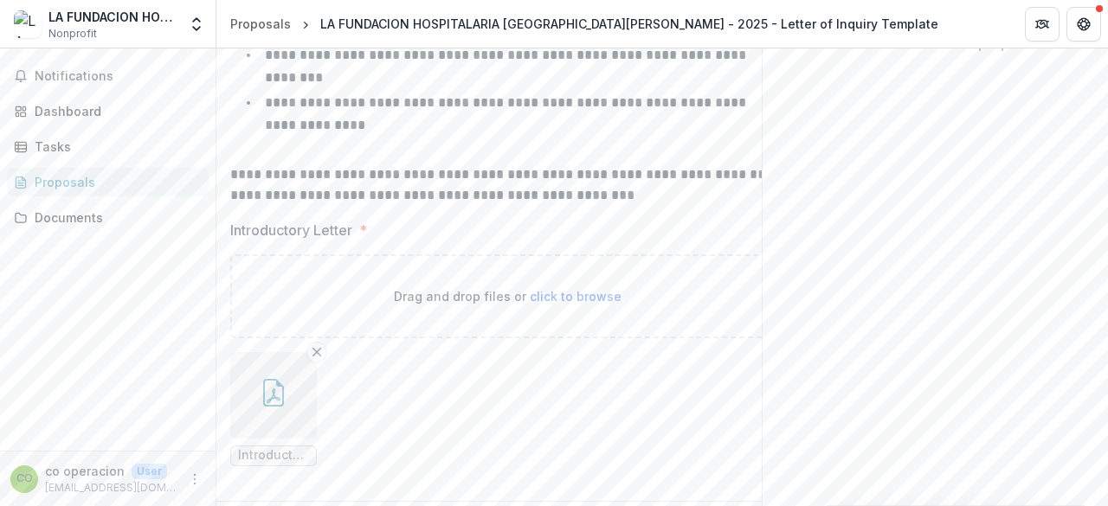
click at [282, 383] on icon "button" at bounding box center [273, 393] width 21 height 28
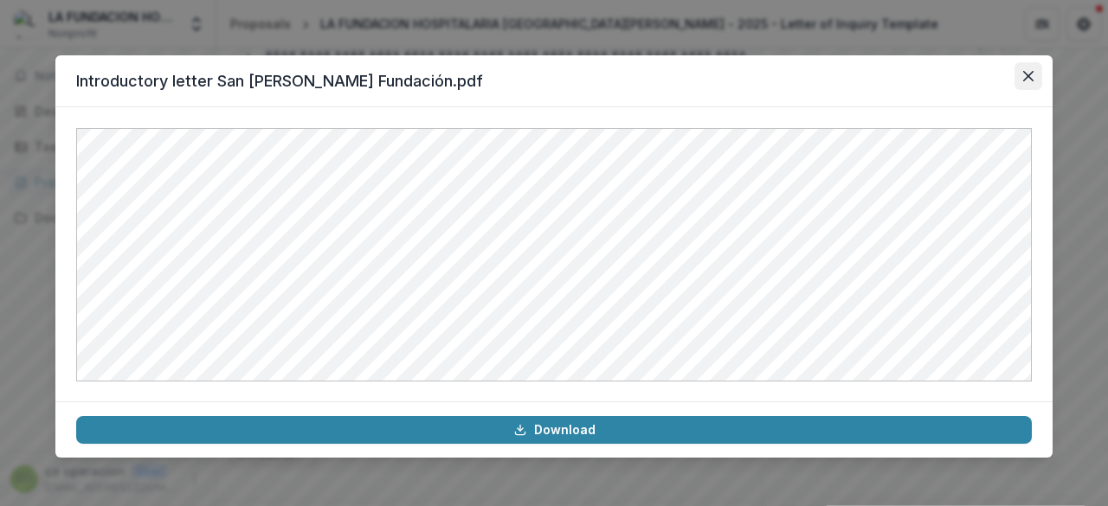
click at [1016, 74] on button "Close" at bounding box center [1029, 76] width 28 height 28
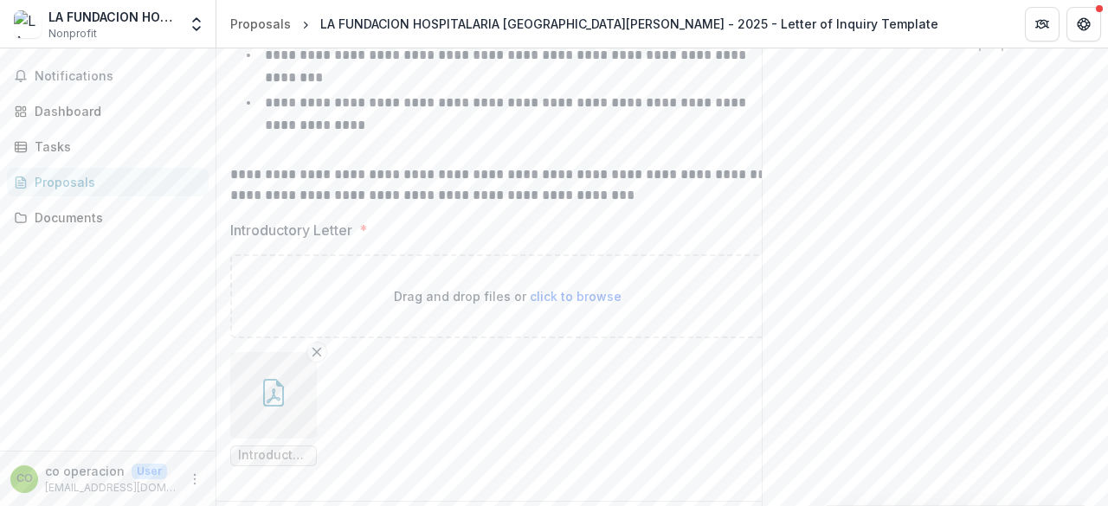
scroll to position [462, 0]
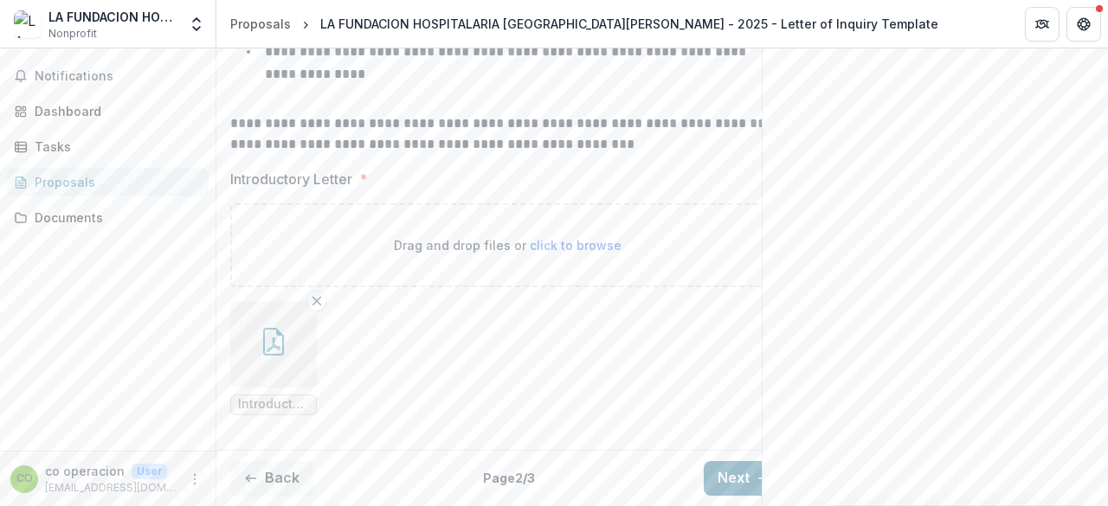
click at [730, 461] on button "Next" at bounding box center [744, 478] width 81 height 35
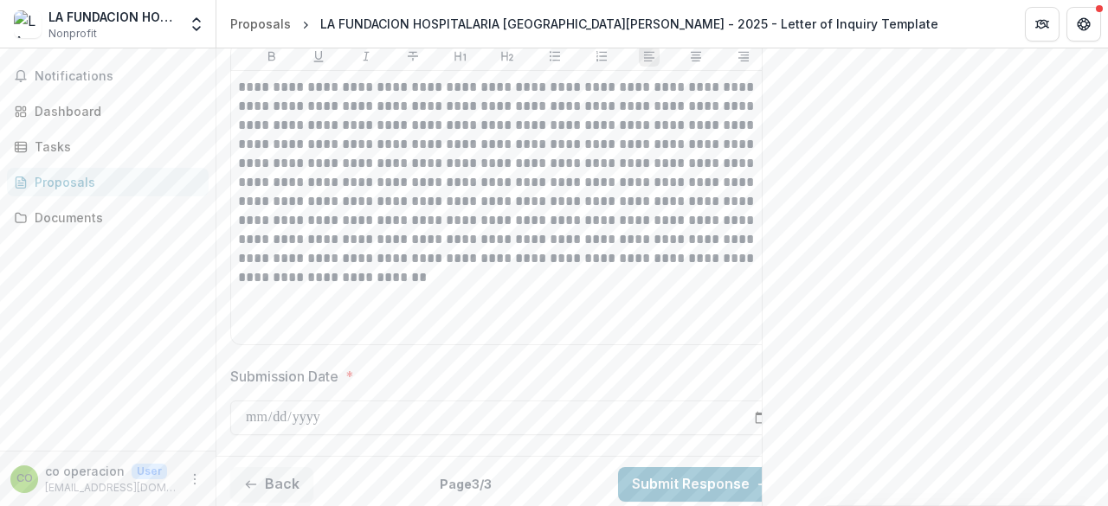
scroll to position [1335, 0]
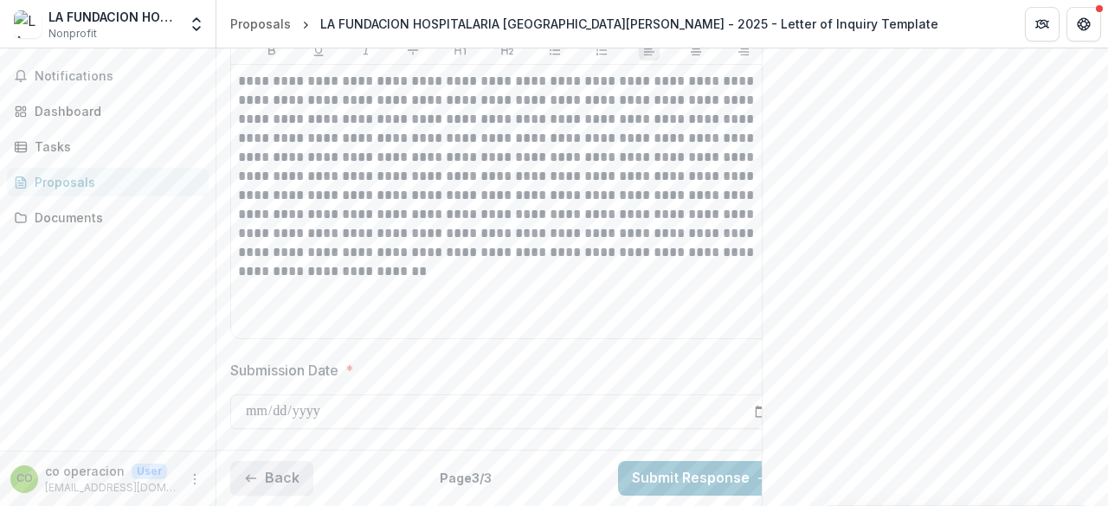
click at [274, 461] on button "Back" at bounding box center [271, 478] width 83 height 35
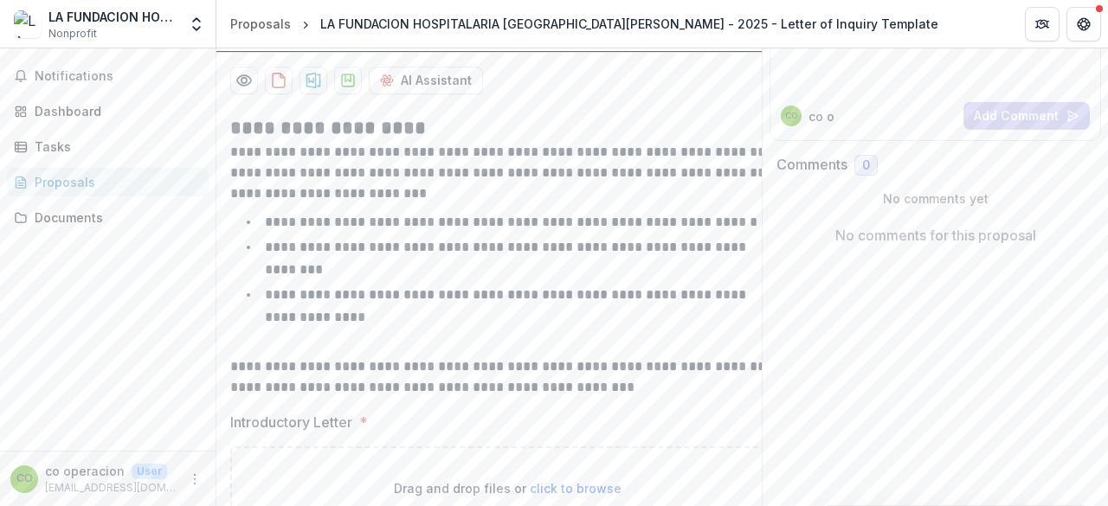
scroll to position [462, 0]
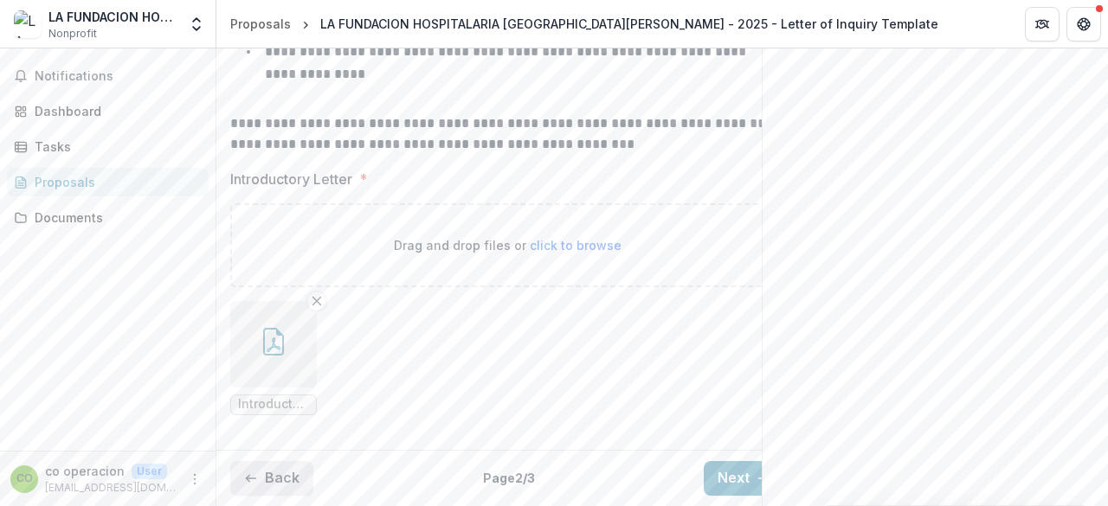
click at [288, 468] on button "Back" at bounding box center [271, 478] width 83 height 35
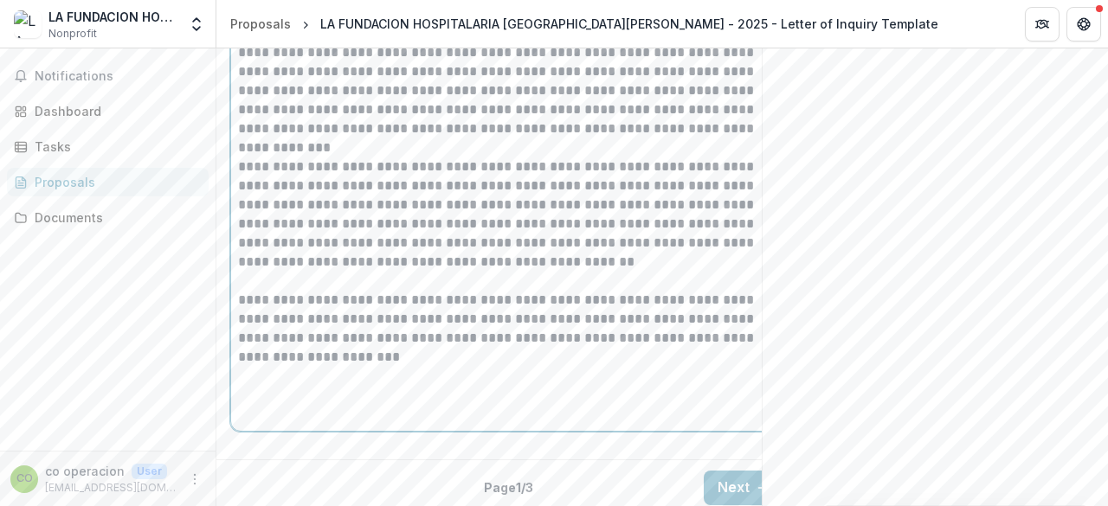
scroll to position [2452, 0]
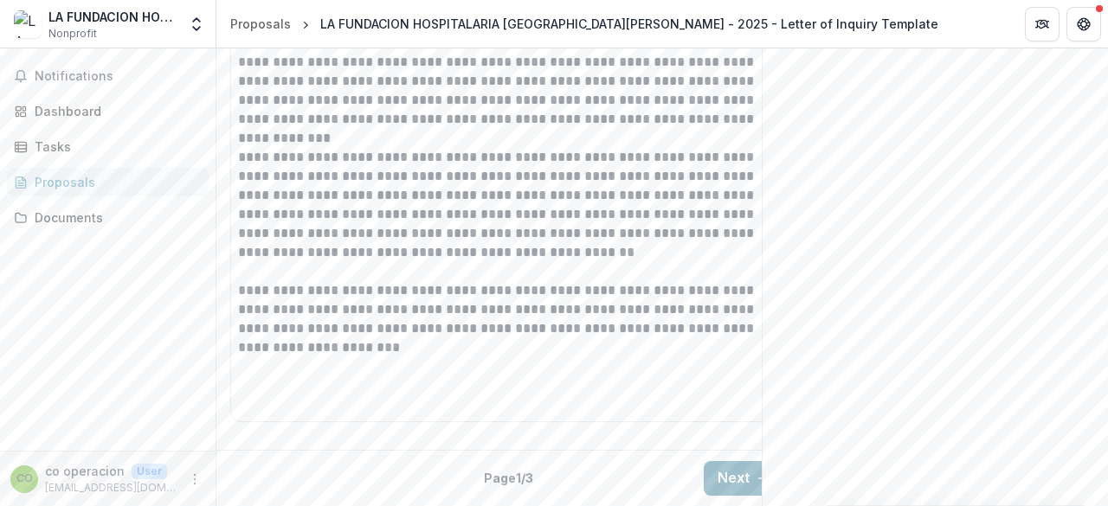
click at [736, 487] on button "Next" at bounding box center [744, 478] width 81 height 35
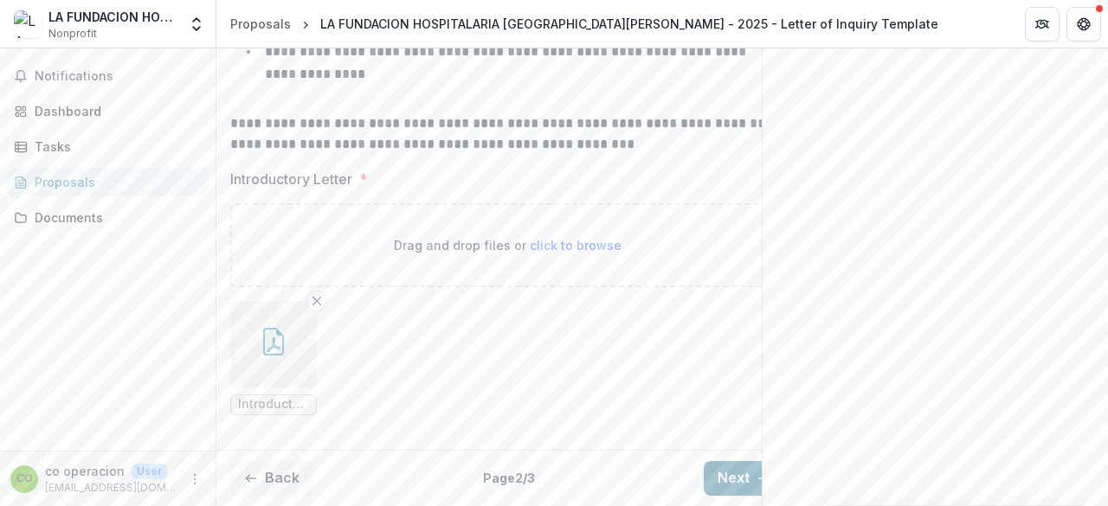
click at [729, 465] on button "Next" at bounding box center [744, 478] width 81 height 35
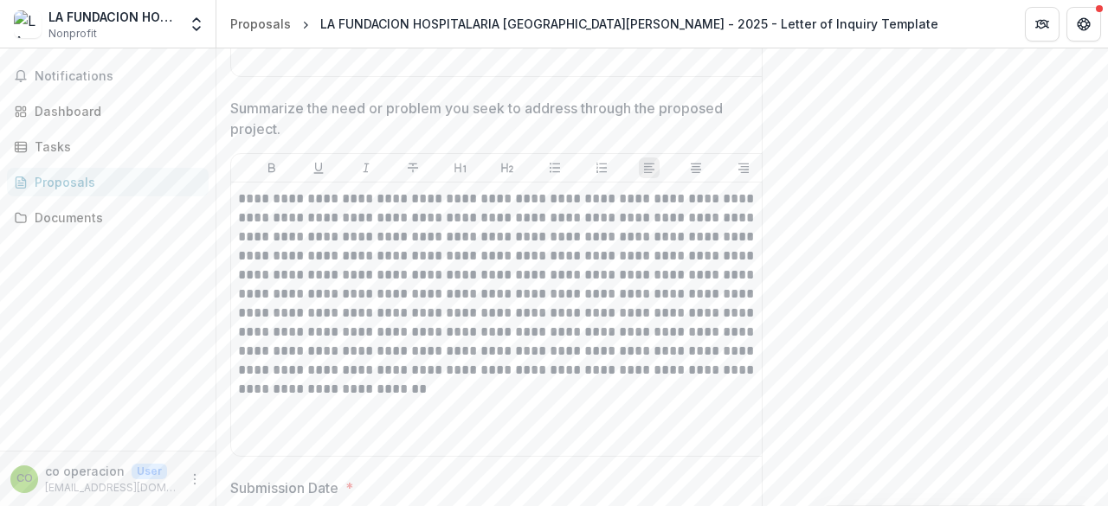
scroll to position [1335, 0]
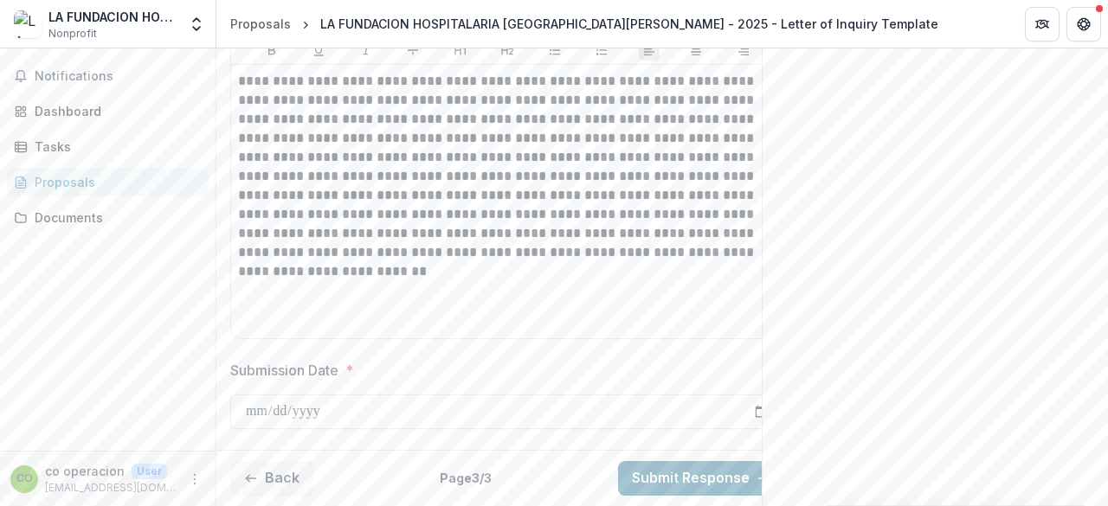
click at [695, 463] on button "Submit Response" at bounding box center [701, 478] width 166 height 35
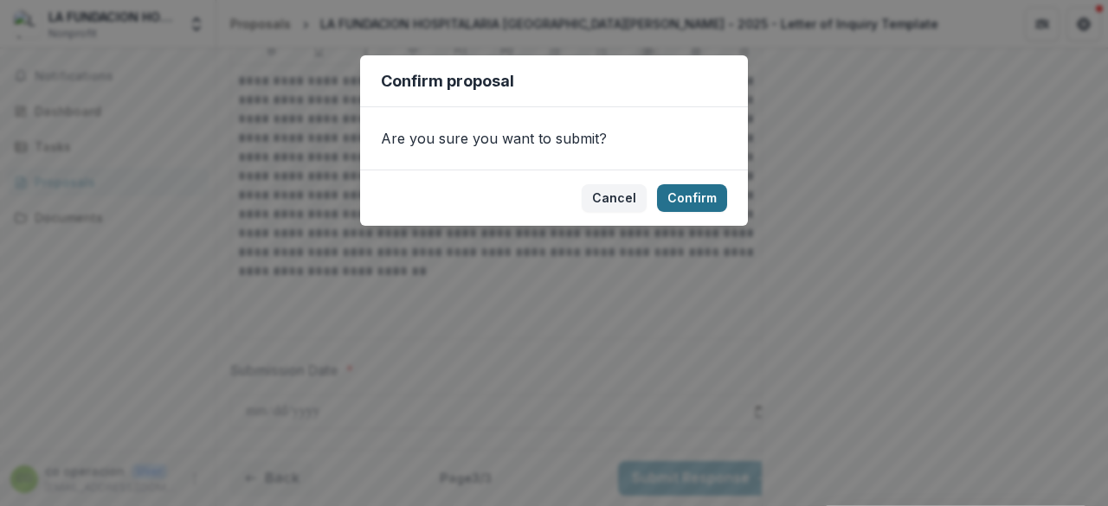
click at [694, 195] on button "Confirm" at bounding box center [692, 198] width 70 height 28
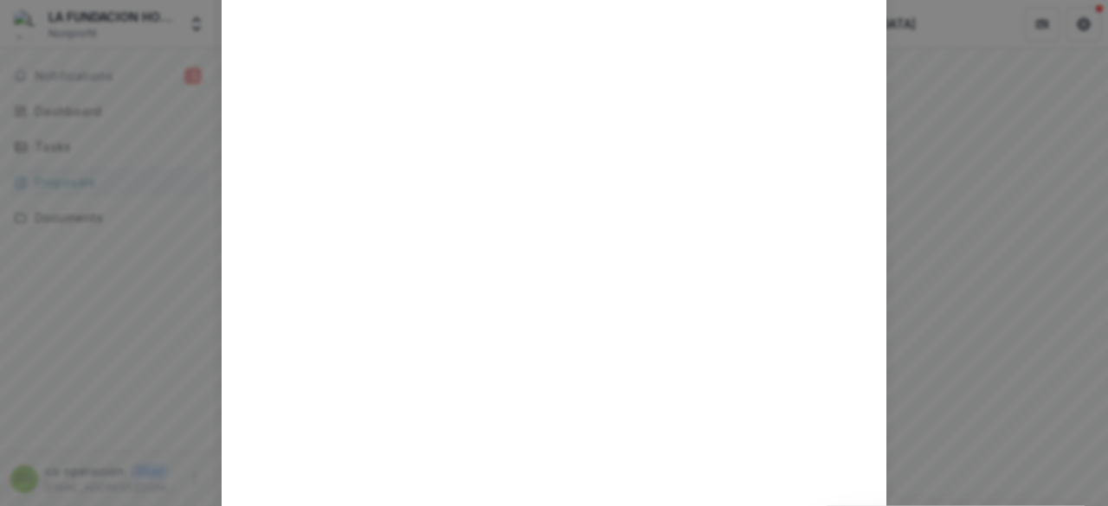
scroll to position [0, 0]
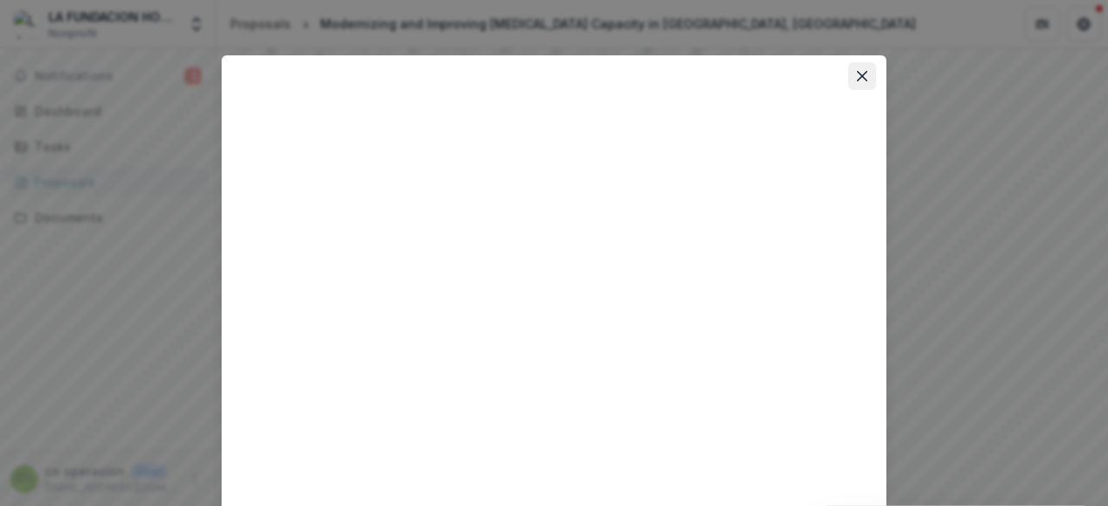
click at [868, 70] on button "Close" at bounding box center [862, 76] width 28 height 28
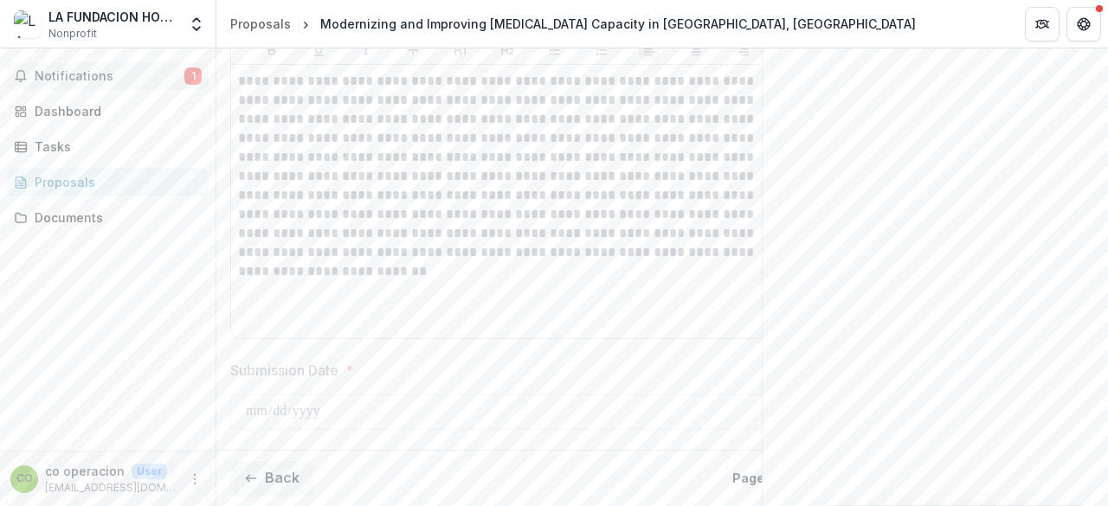
click at [151, 87] on button "Notifications 1" at bounding box center [108, 76] width 202 height 28
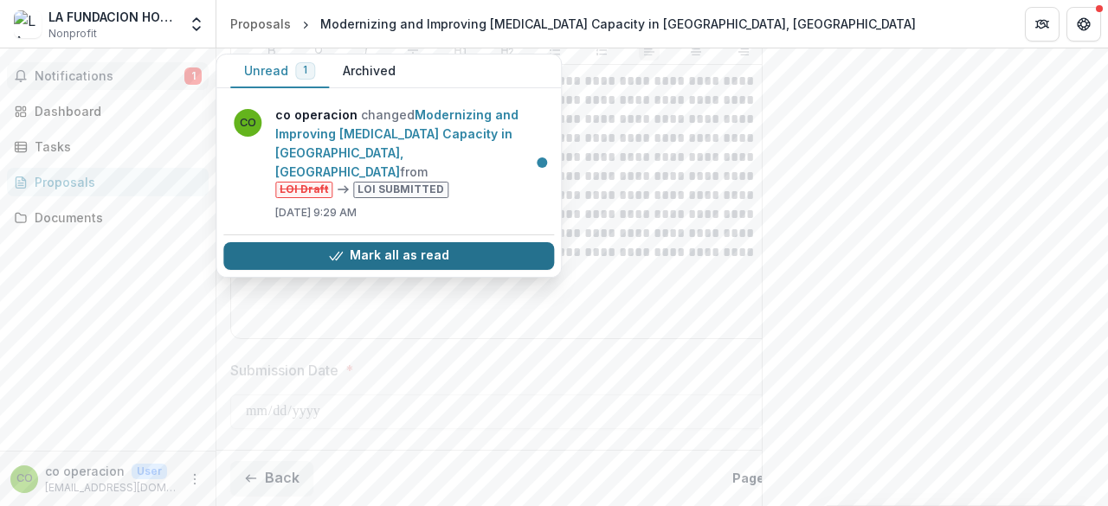
click at [381, 242] on button "Mark all as read" at bounding box center [388, 256] width 331 height 28
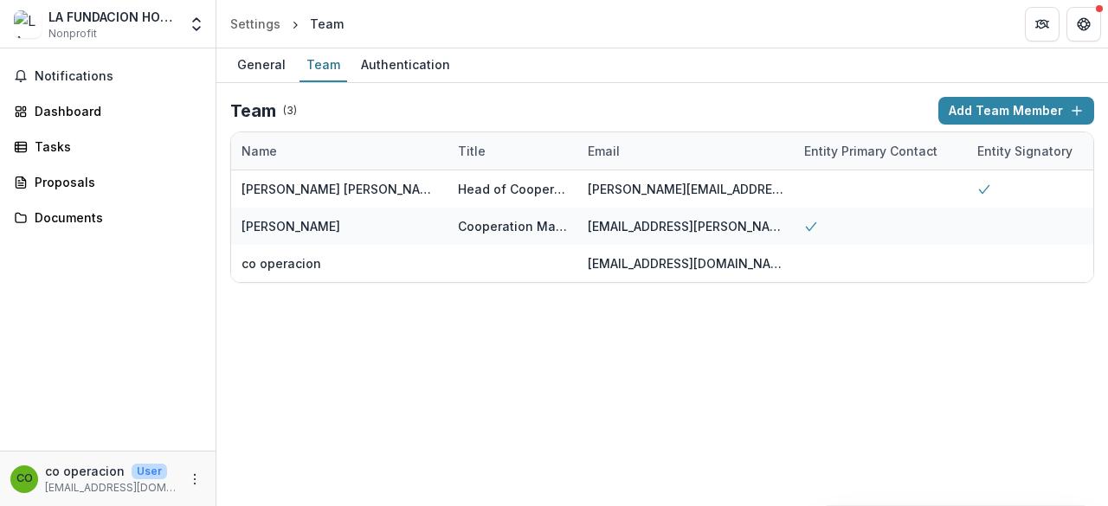
scroll to position [0, 349]
